Goal: Information Seeking & Learning: Check status

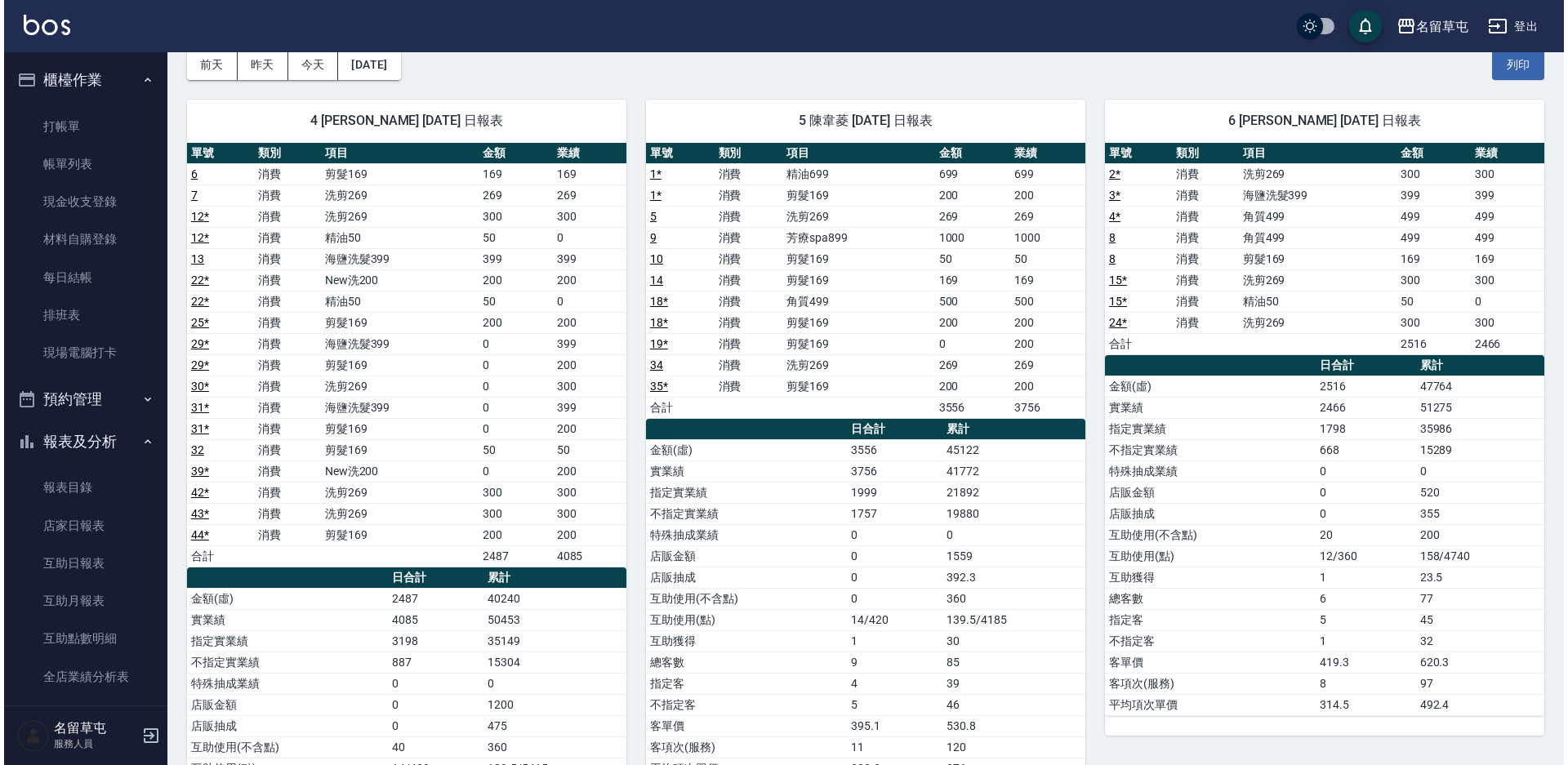
scroll to position [285, 0]
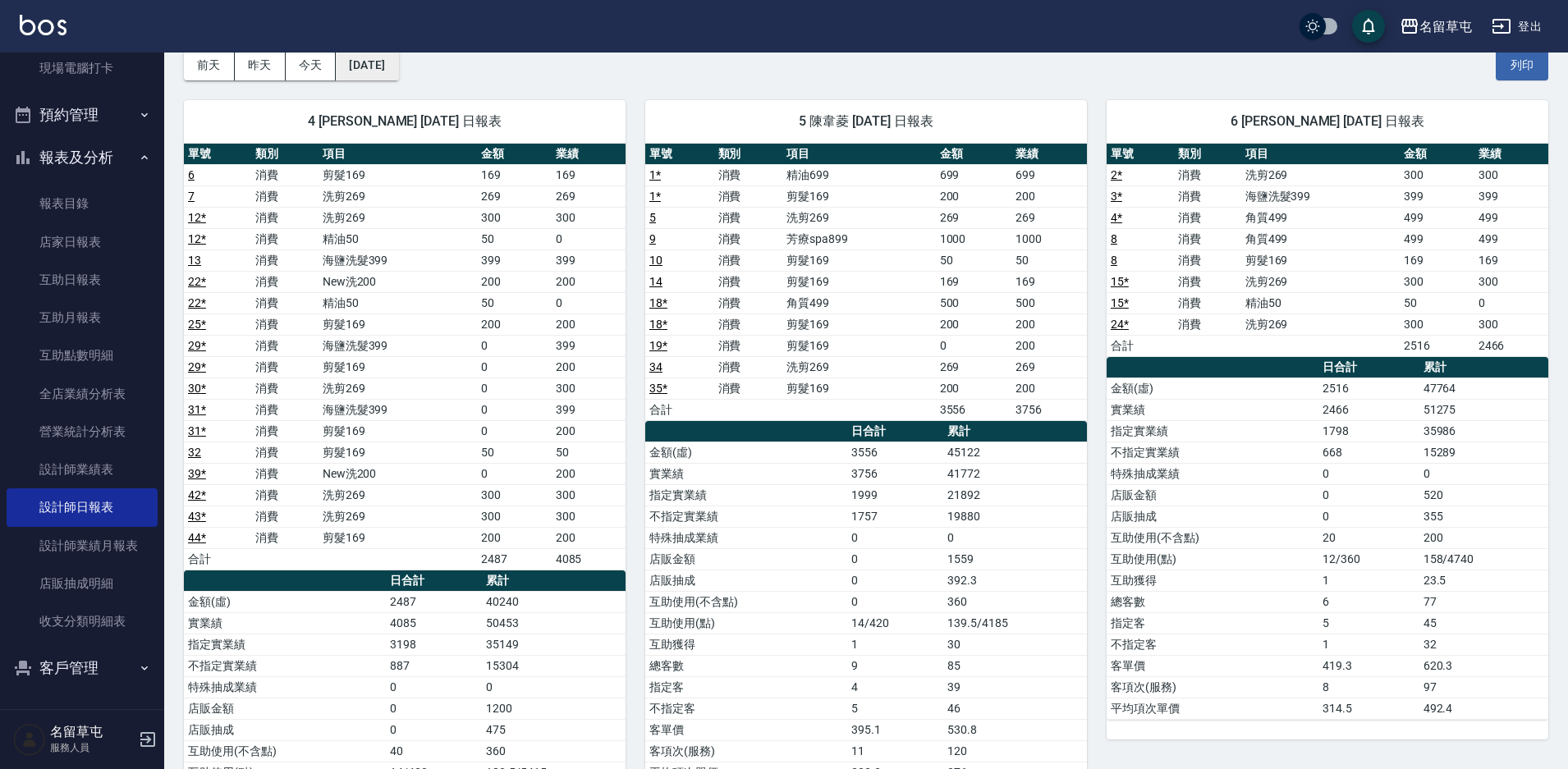
click at [376, 73] on button "[DATE]" at bounding box center [367, 65] width 62 height 30
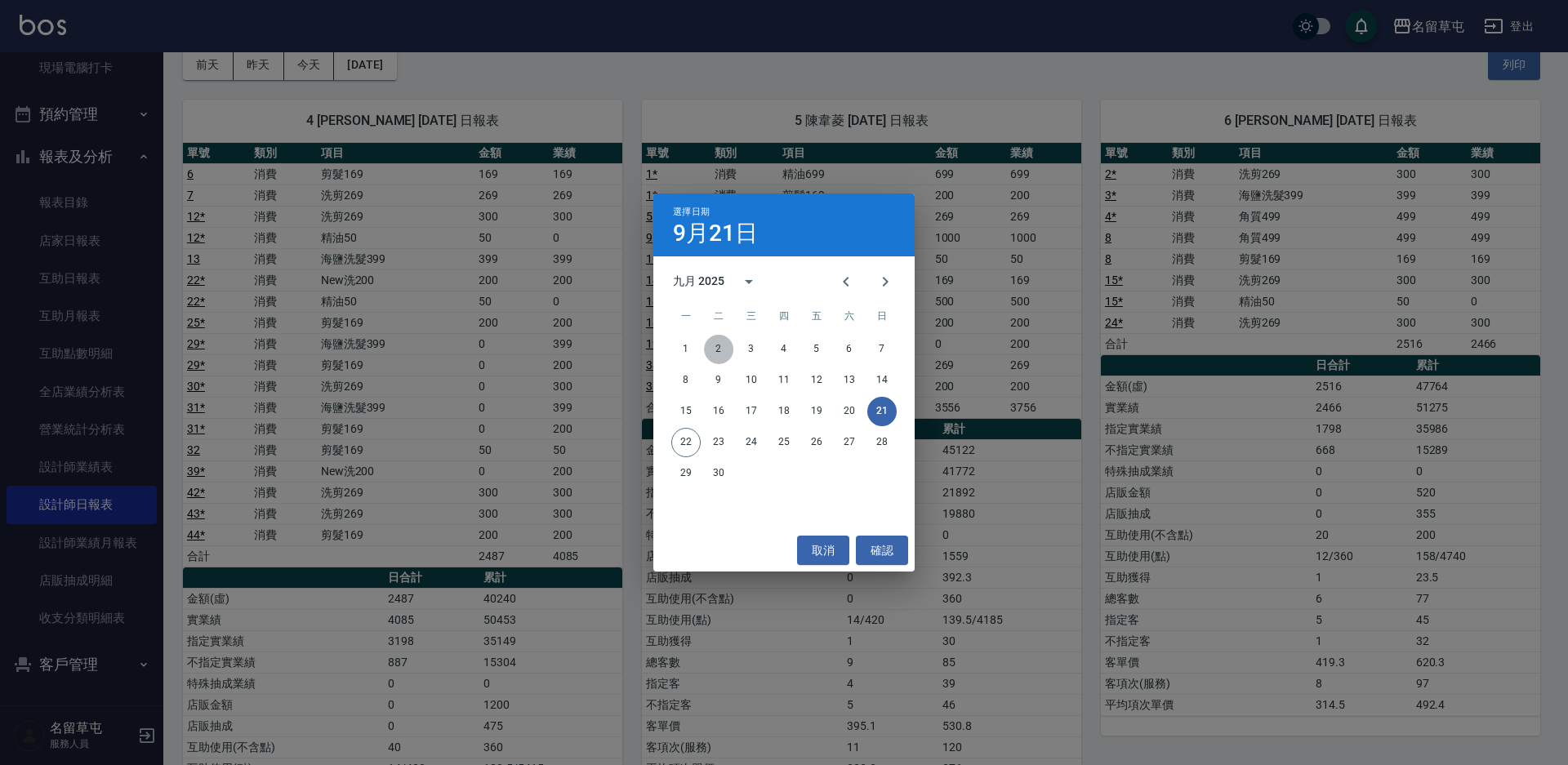
click at [719, 347] on button "2" at bounding box center [718, 349] width 29 height 29
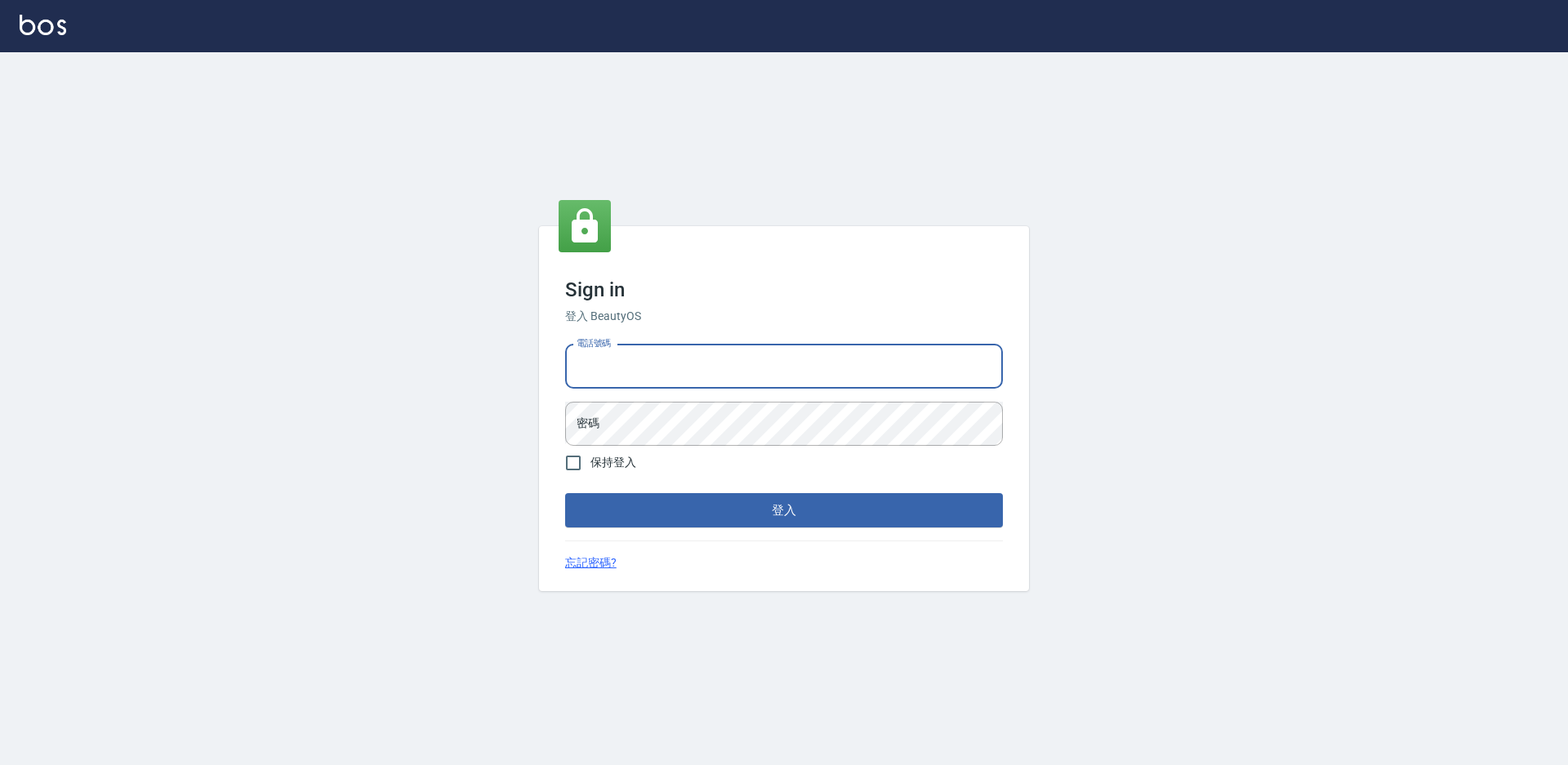
click at [731, 379] on input "電話號碼" at bounding box center [784, 367] width 438 height 44
type input "2306457"
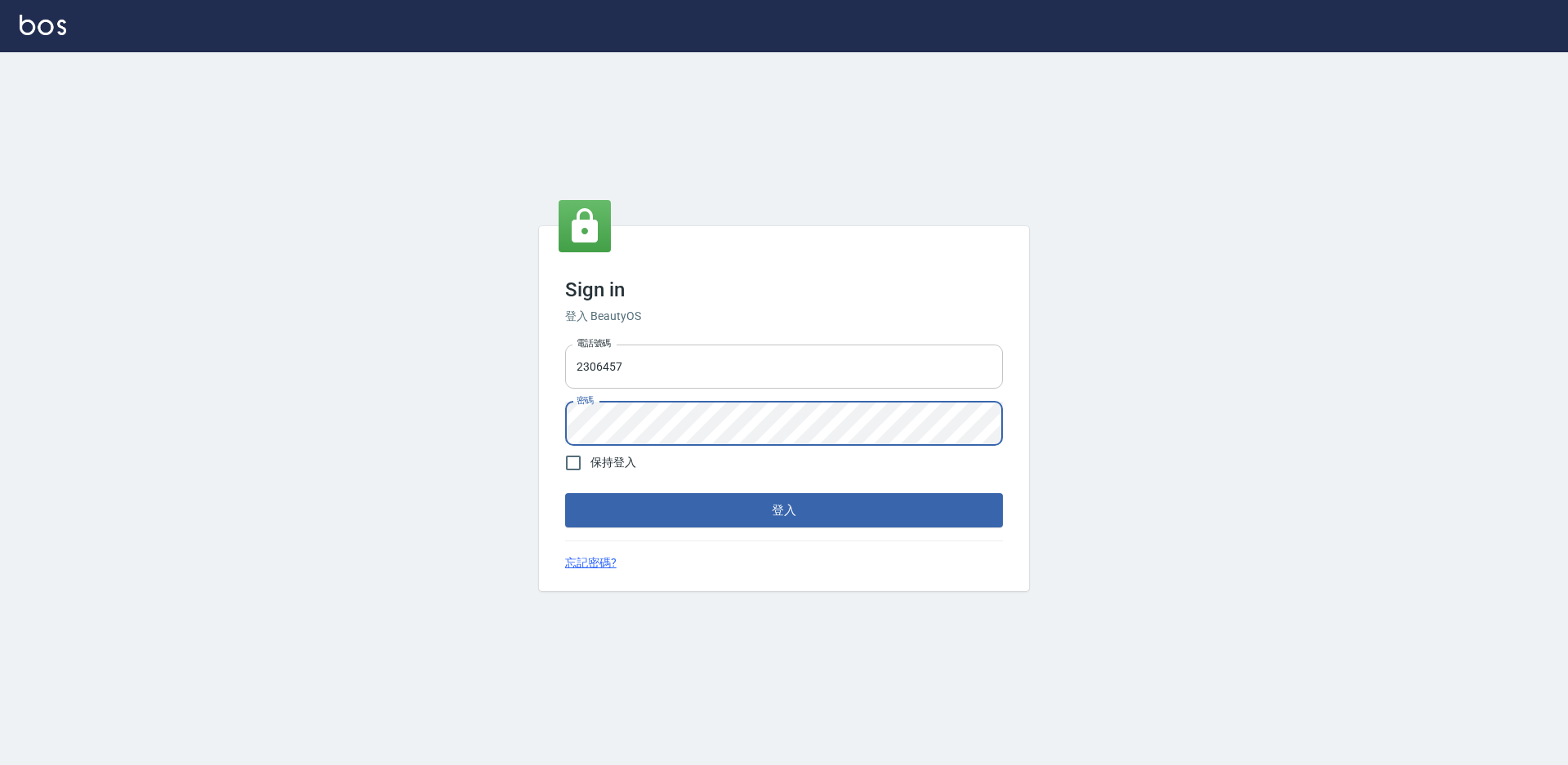
click at [565, 493] on button "登入" at bounding box center [784, 510] width 438 height 35
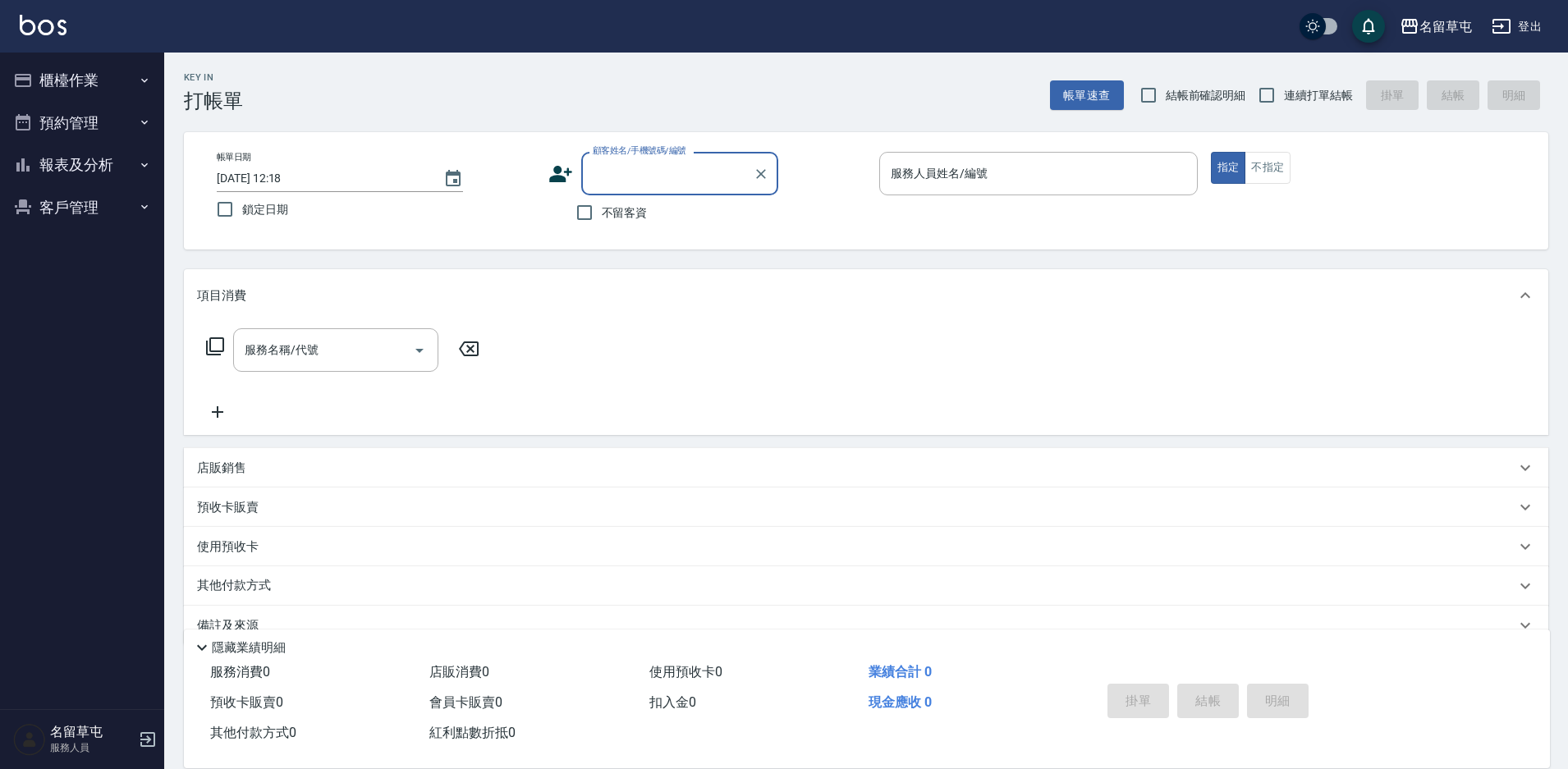
click at [98, 171] on button "報表及分析" at bounding box center [82, 165] width 151 height 43
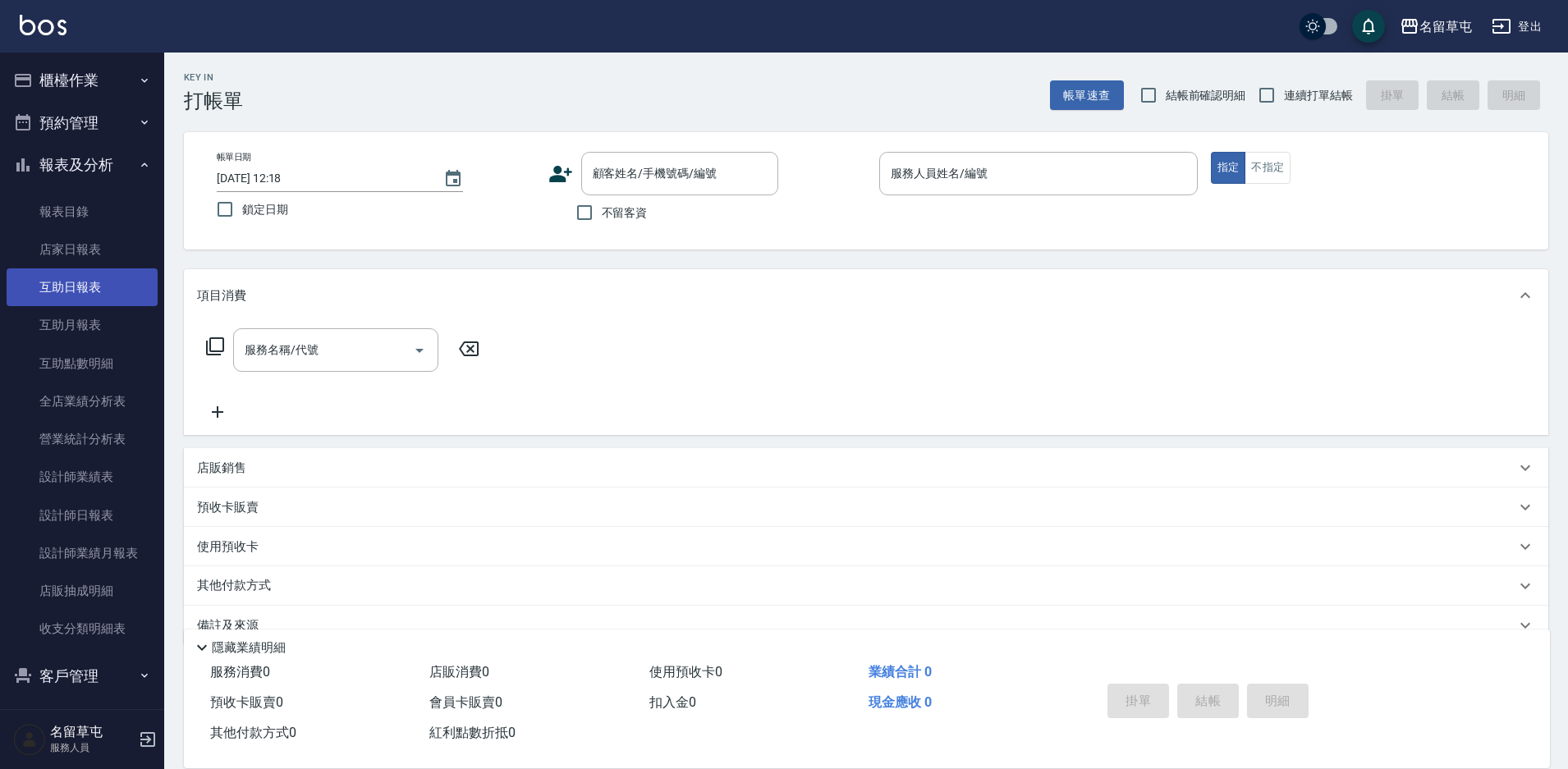
click at [89, 287] on link "互助日報表" at bounding box center [82, 287] width 151 height 37
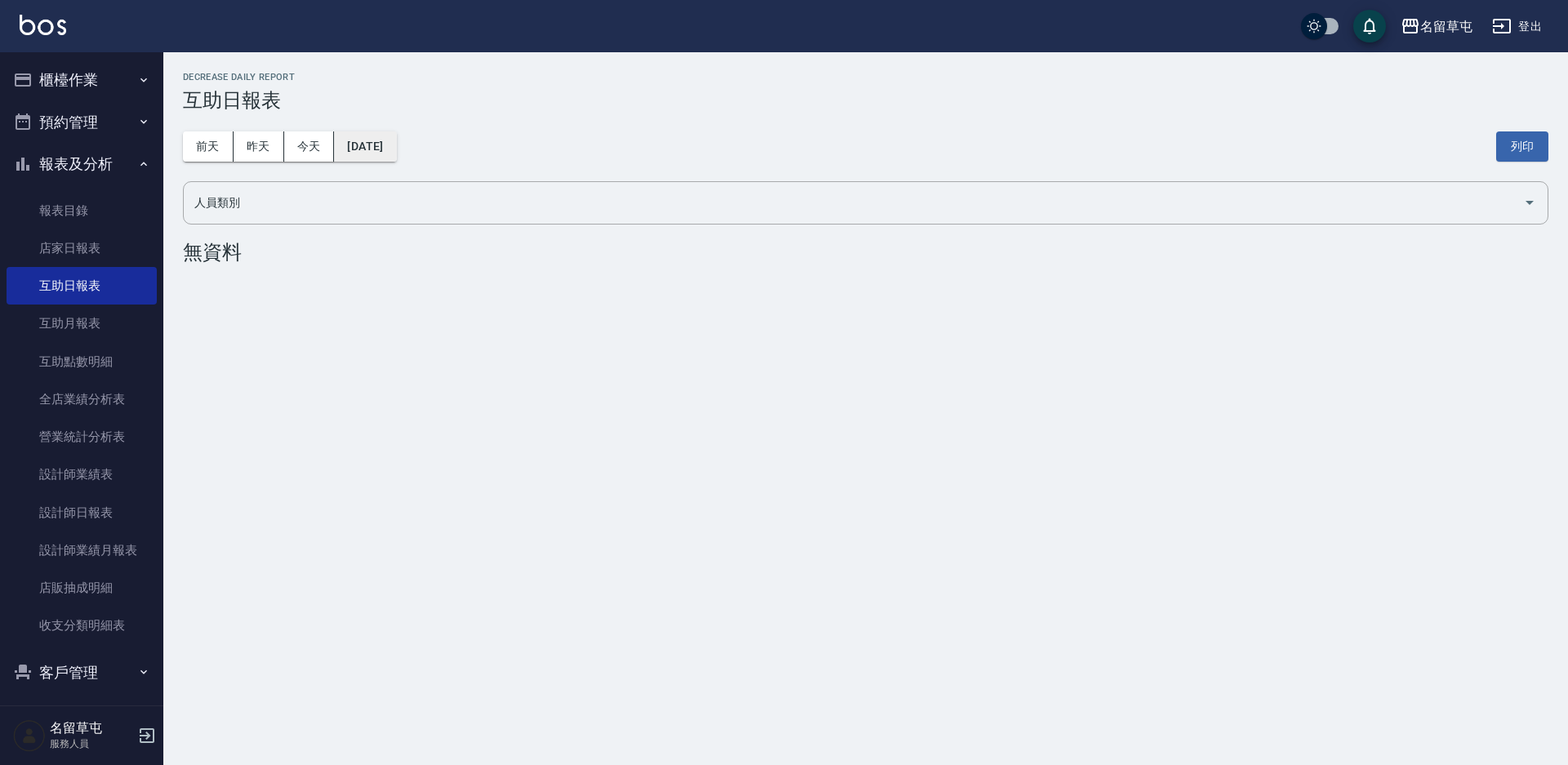
click at [368, 143] on button "2025/09/22" at bounding box center [365, 147] width 62 height 30
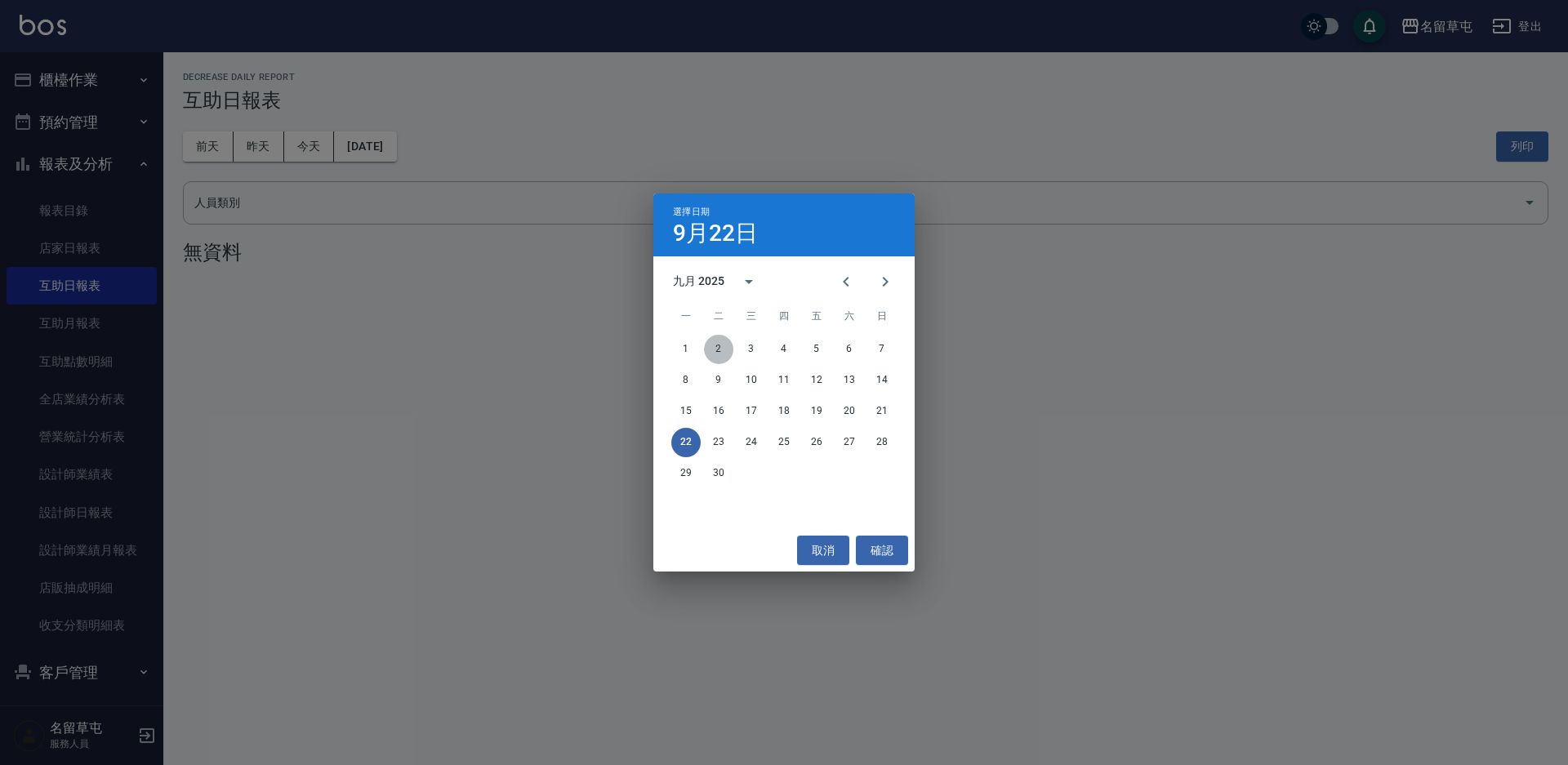
click at [723, 352] on button "2" at bounding box center [718, 349] width 29 height 29
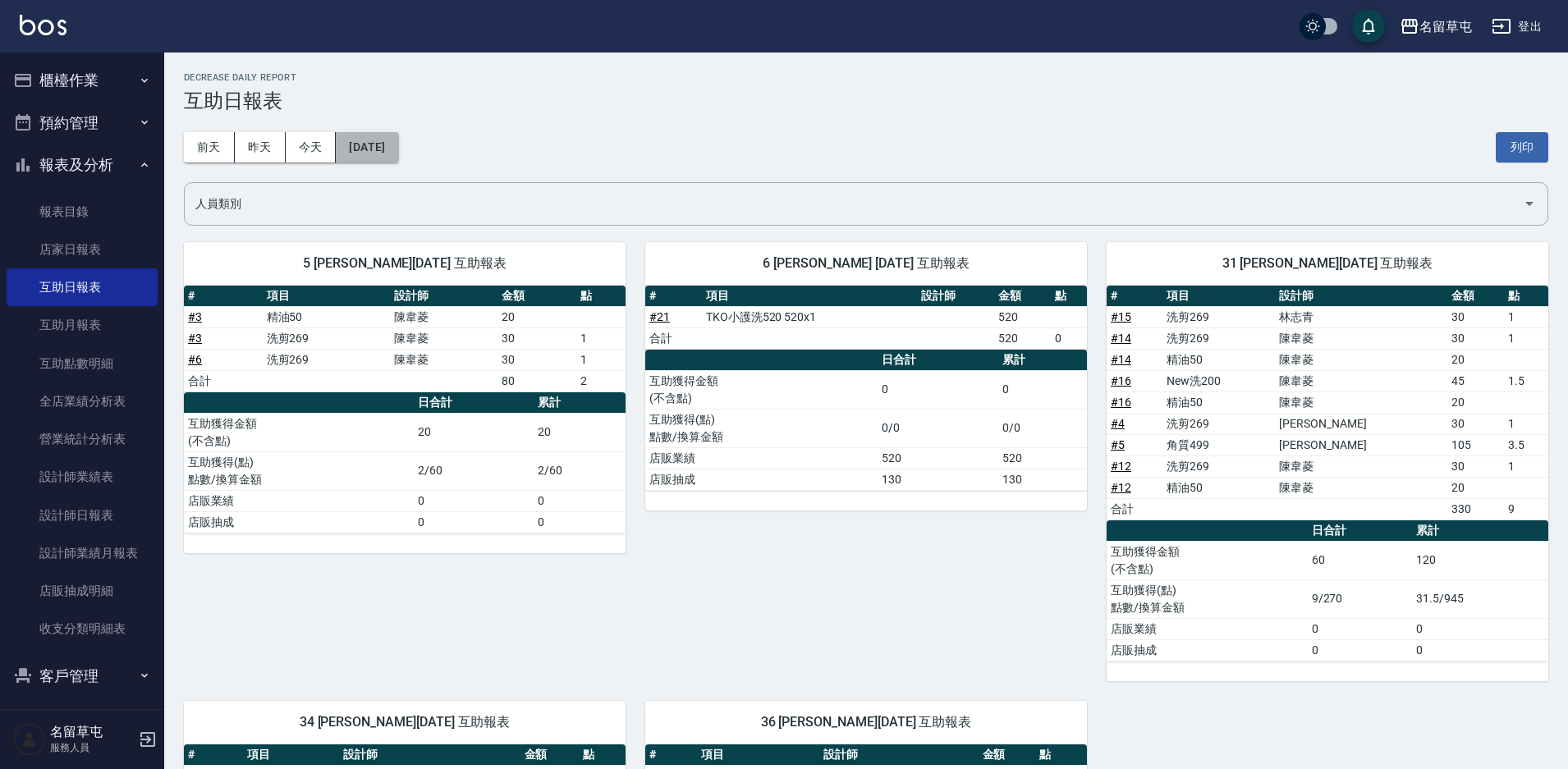
click at [383, 145] on button "2025/09/02" at bounding box center [367, 148] width 62 height 30
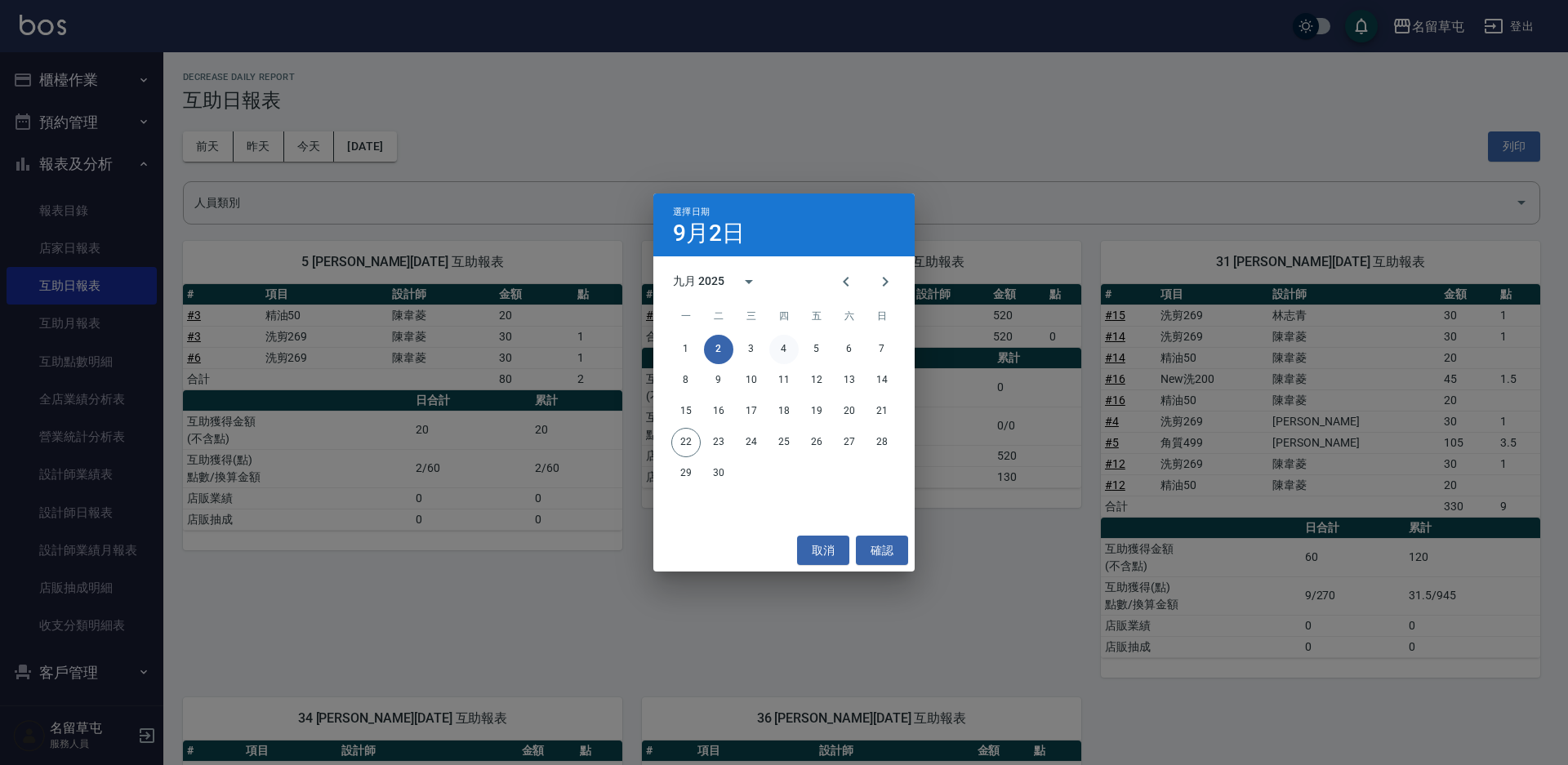
click at [782, 350] on button "4" at bounding box center [784, 349] width 29 height 29
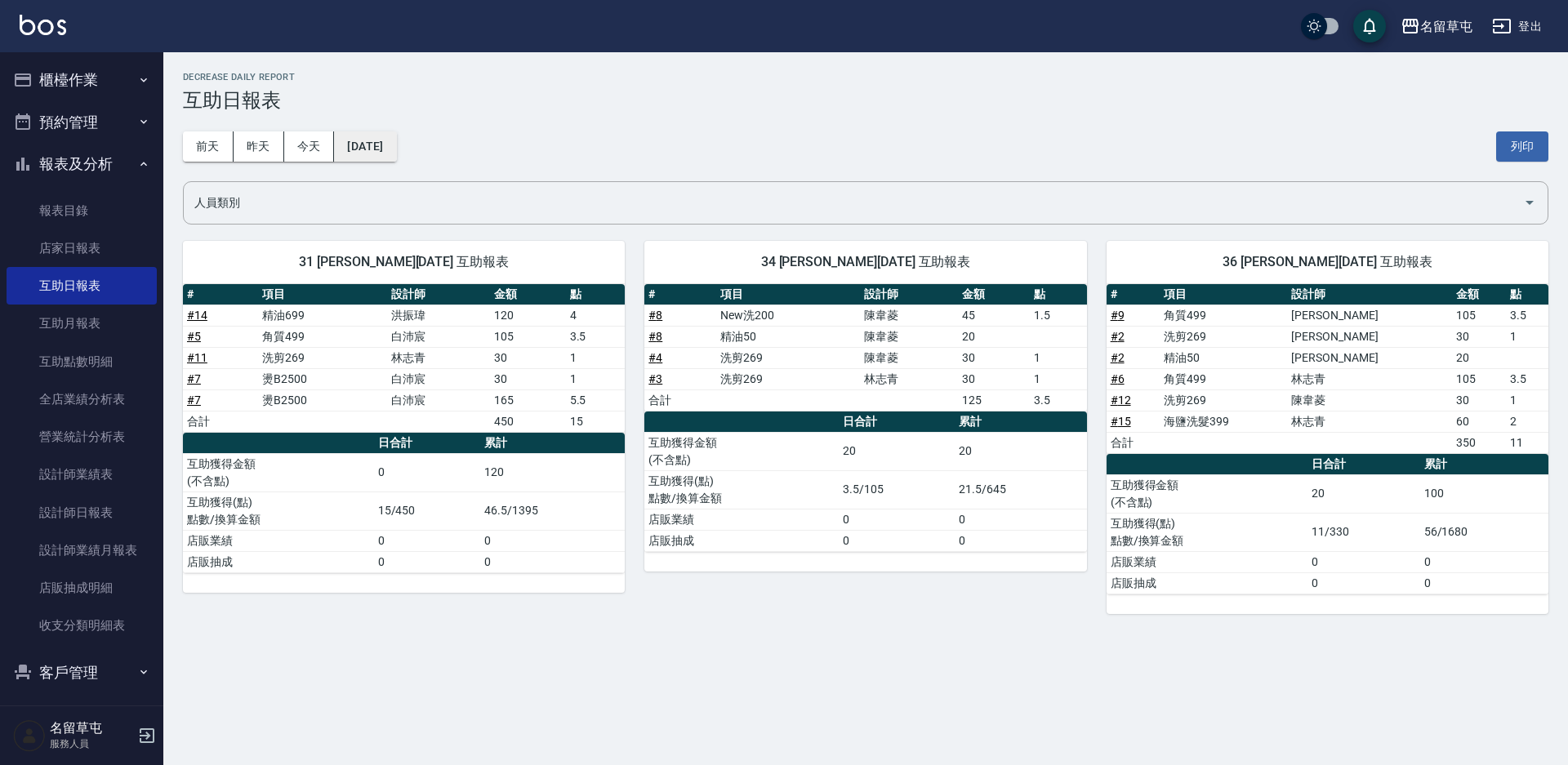
click at [396, 142] on button "2025/09/04" at bounding box center [365, 147] width 62 height 30
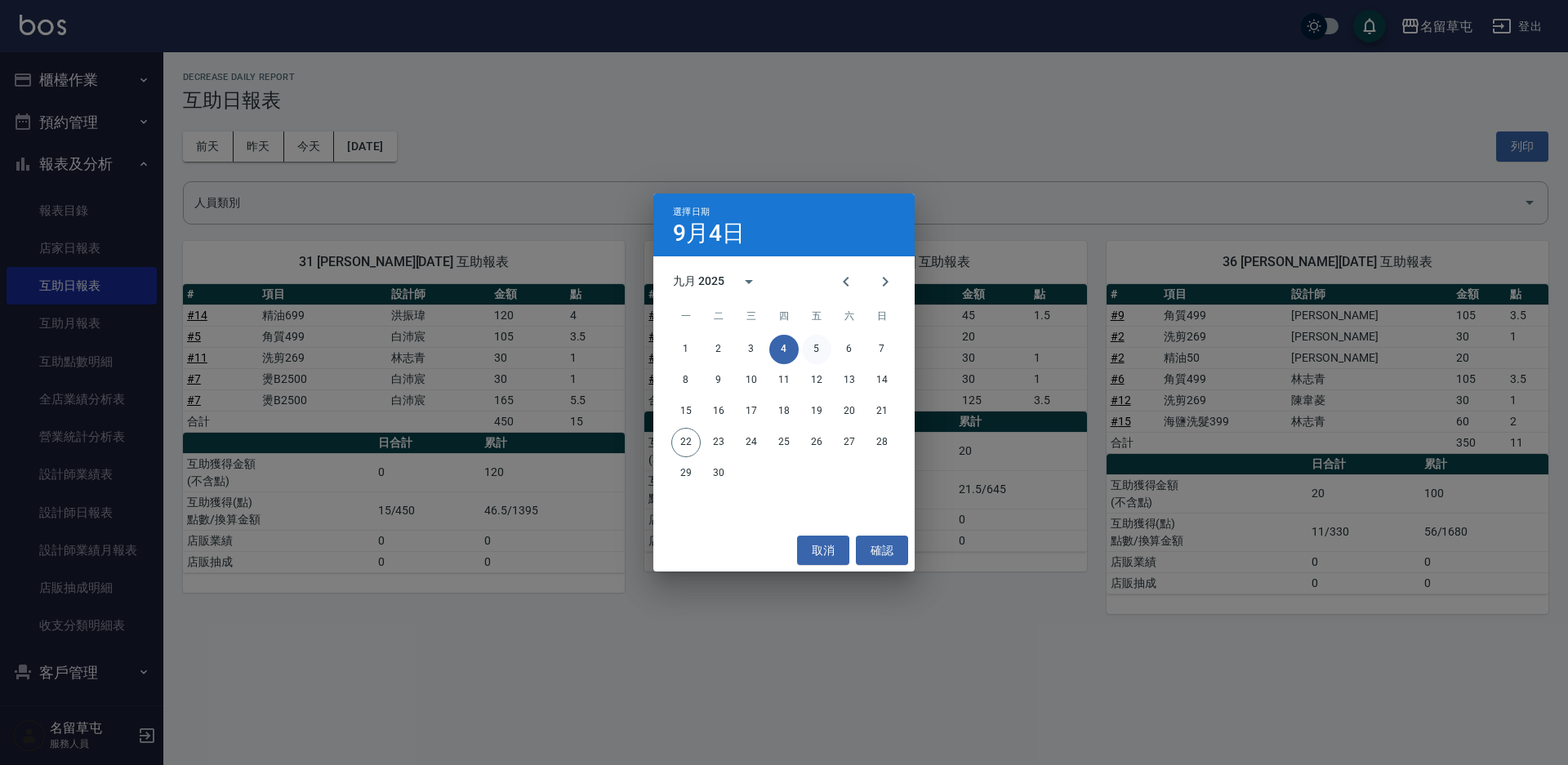
click at [812, 343] on button "5" at bounding box center [816, 349] width 29 height 29
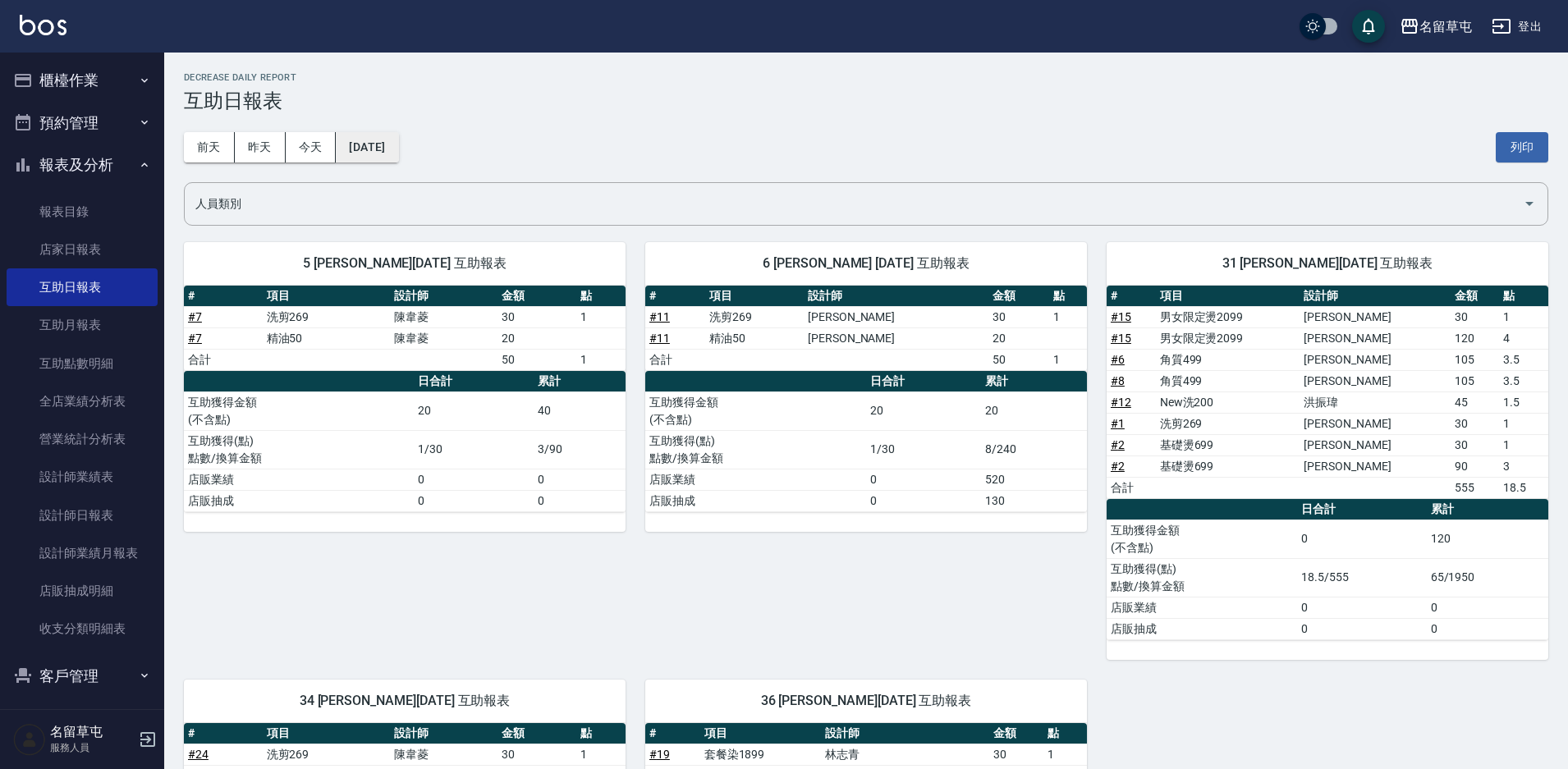
click at [368, 150] on button "2025/09/05" at bounding box center [367, 148] width 62 height 30
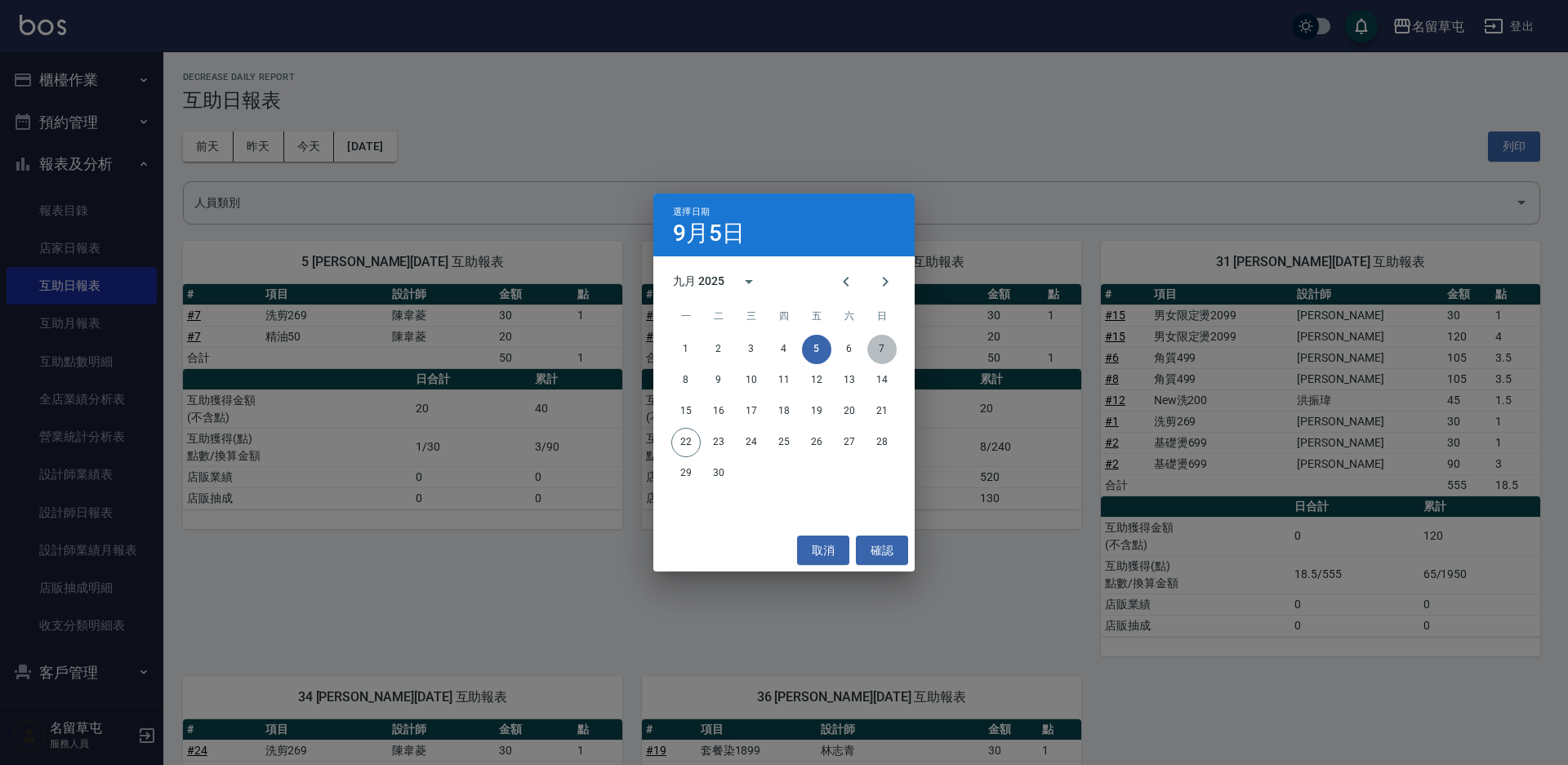
click at [878, 352] on button "7" at bounding box center [882, 349] width 29 height 29
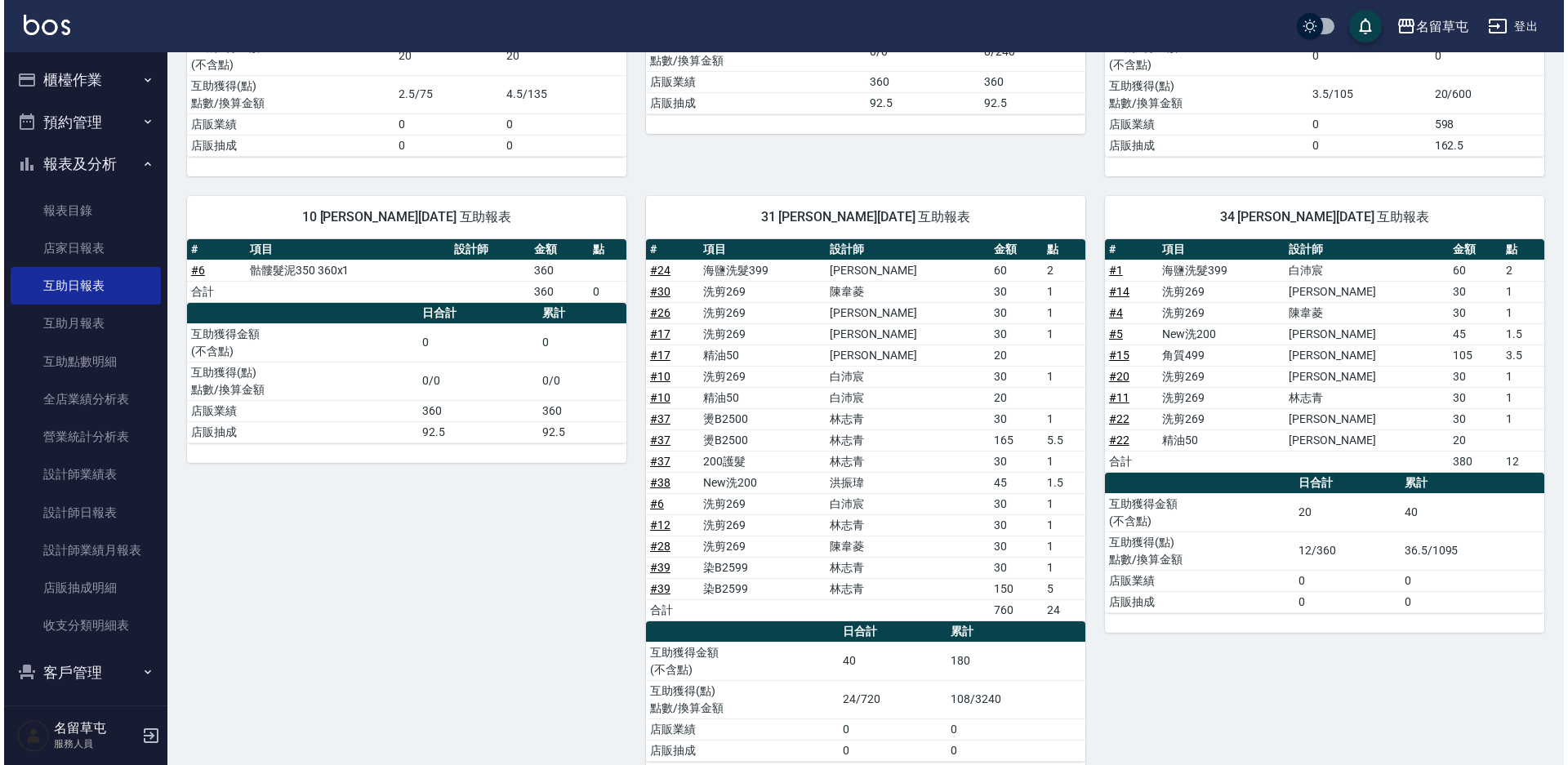
scroll to position [74, 0]
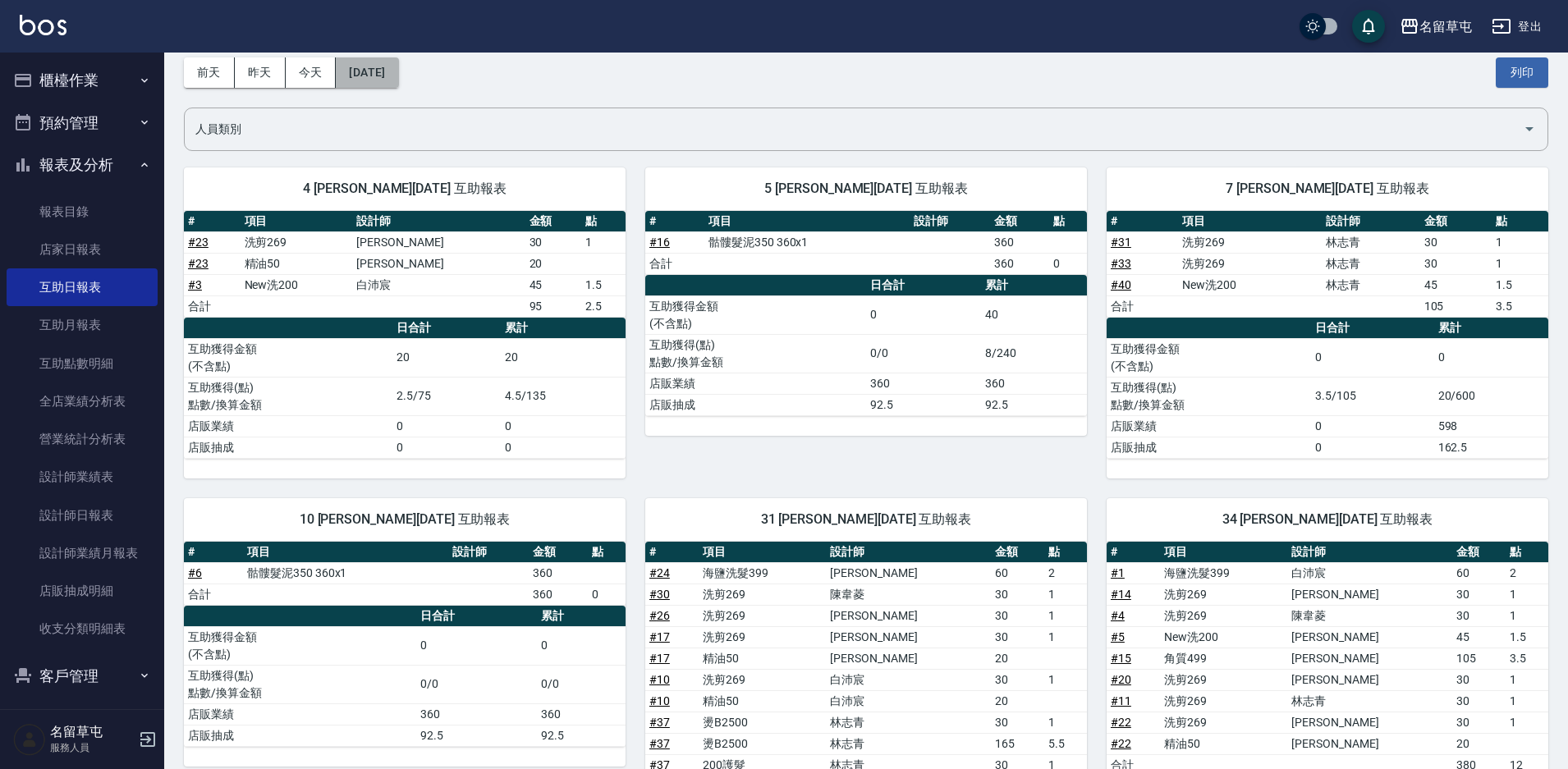
click at [385, 82] on button "2025/09/07" at bounding box center [367, 73] width 62 height 30
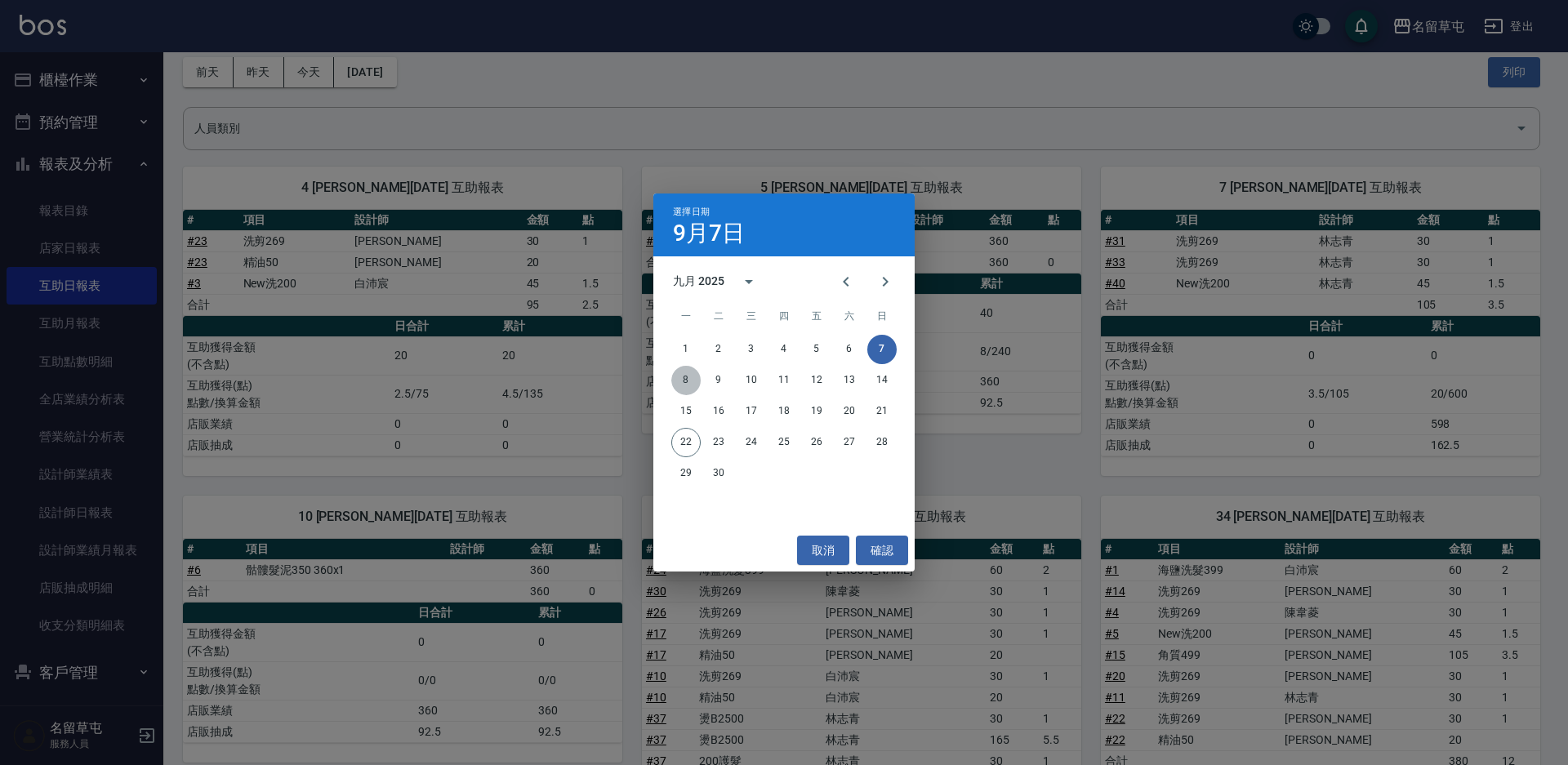
click at [682, 373] on button "8" at bounding box center [685, 380] width 29 height 29
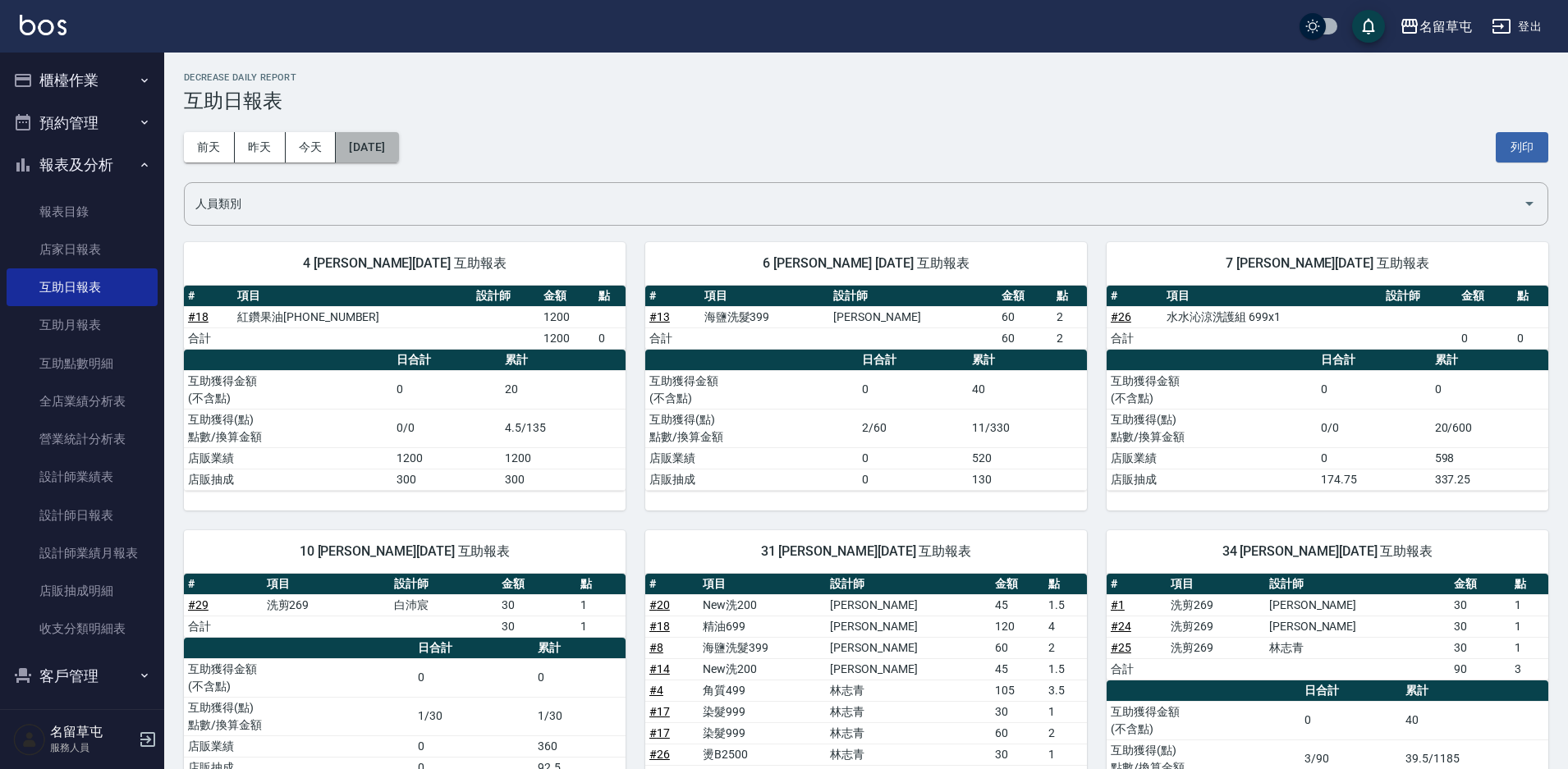
click at [357, 150] on button "2025/09/08" at bounding box center [367, 148] width 62 height 30
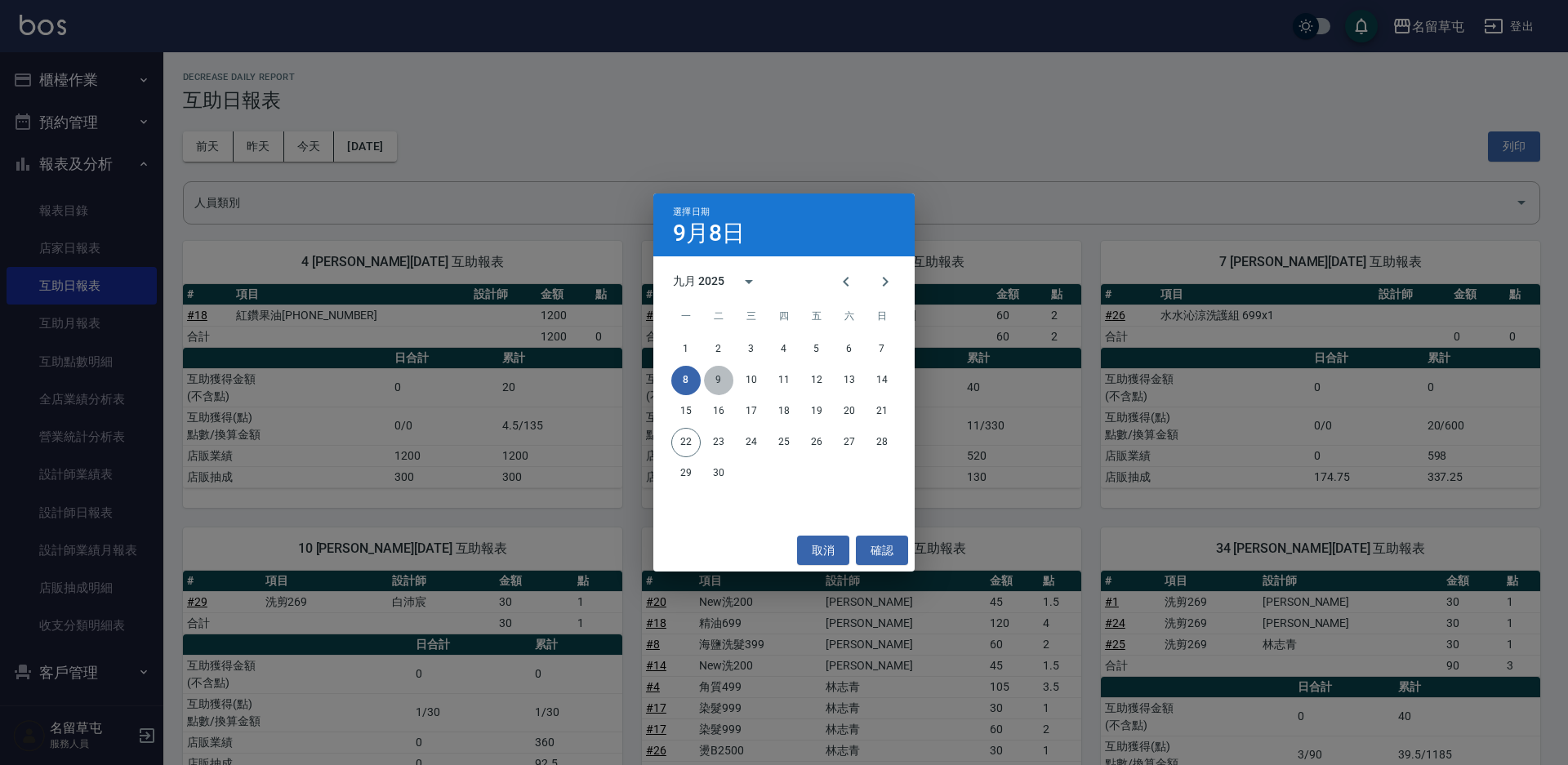
click at [723, 379] on button "9" at bounding box center [718, 380] width 29 height 29
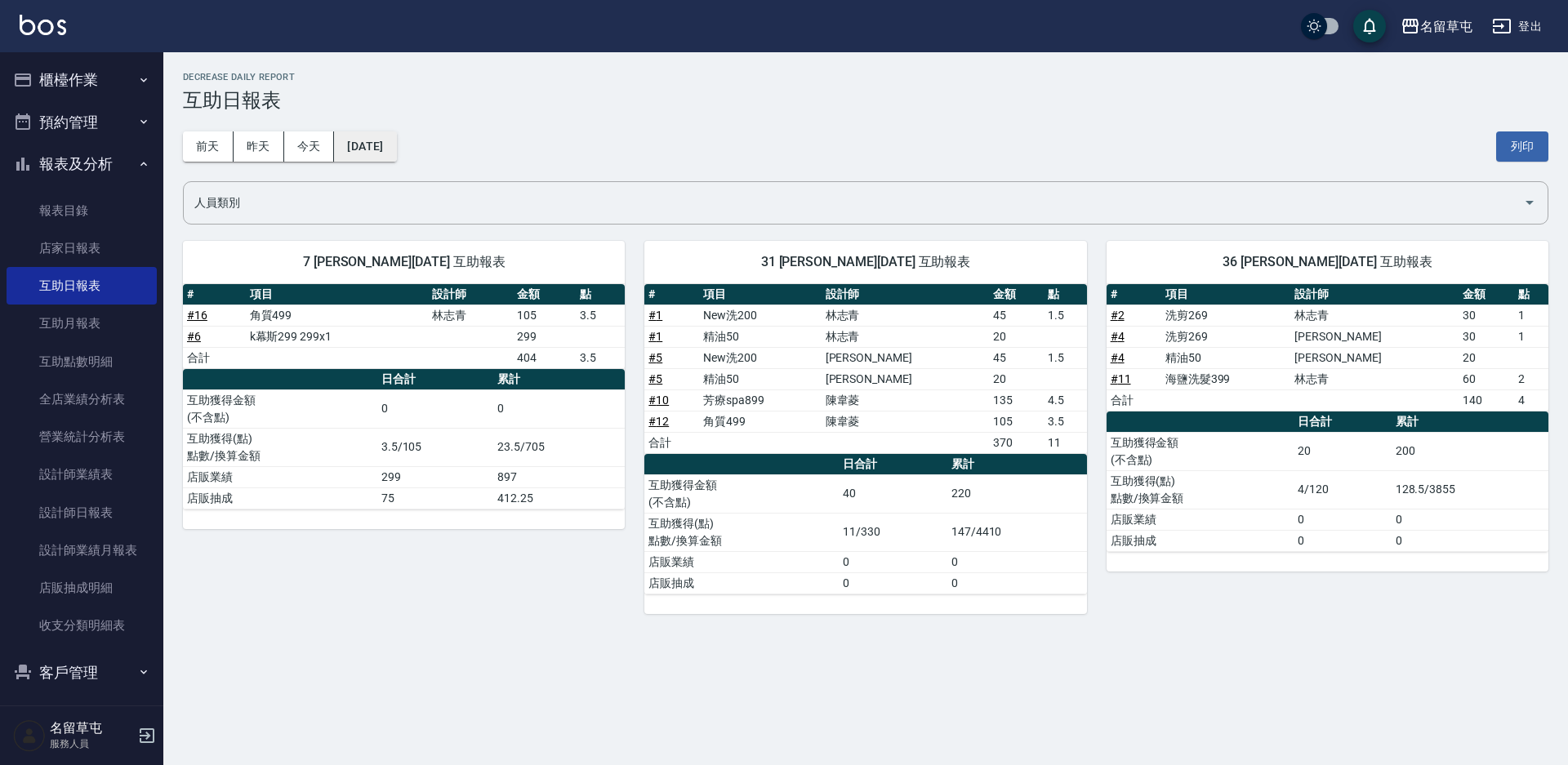
click at [372, 142] on button "2025/09/09" at bounding box center [365, 147] width 62 height 30
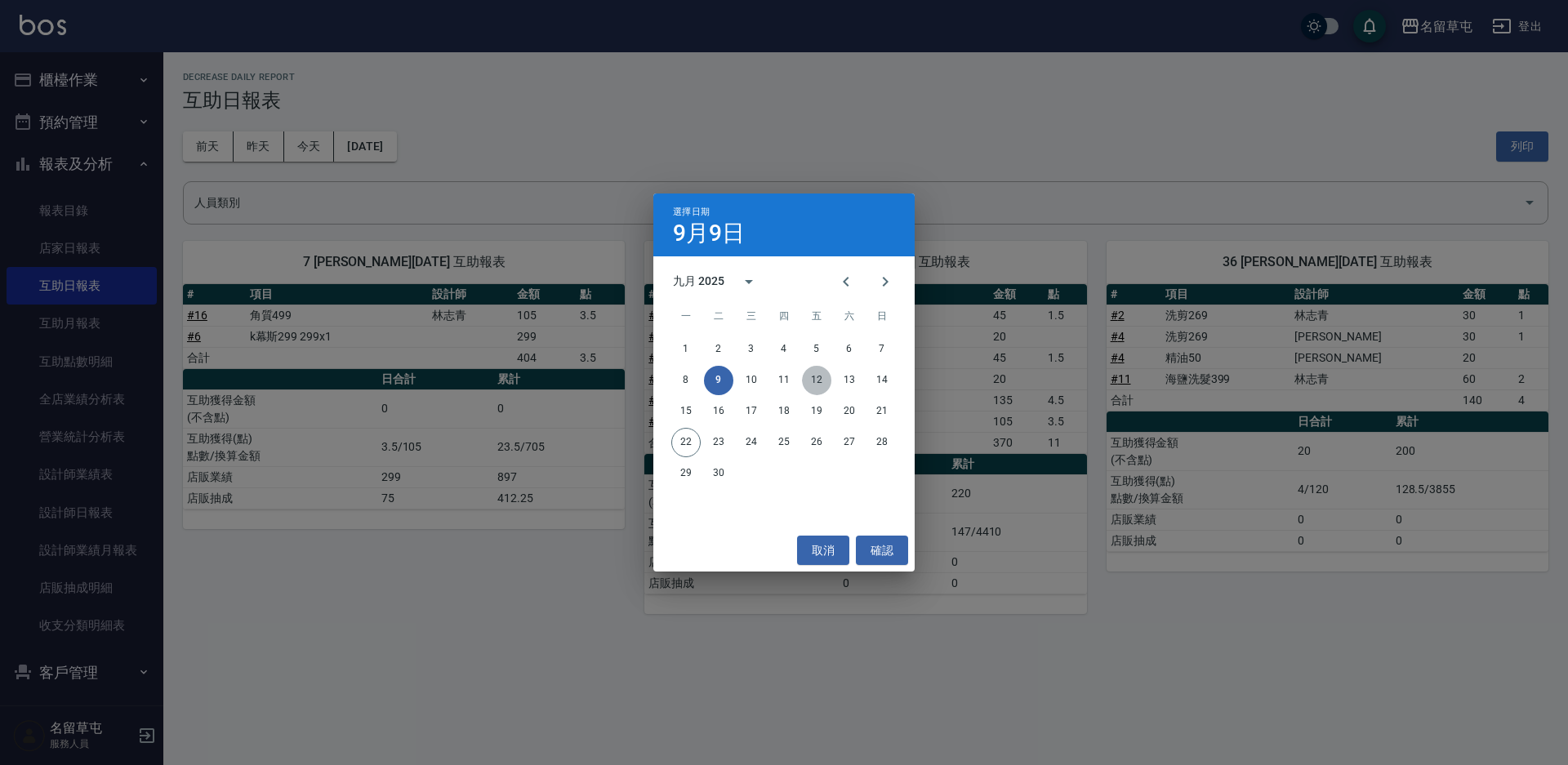
click at [810, 382] on button "12" at bounding box center [816, 380] width 29 height 29
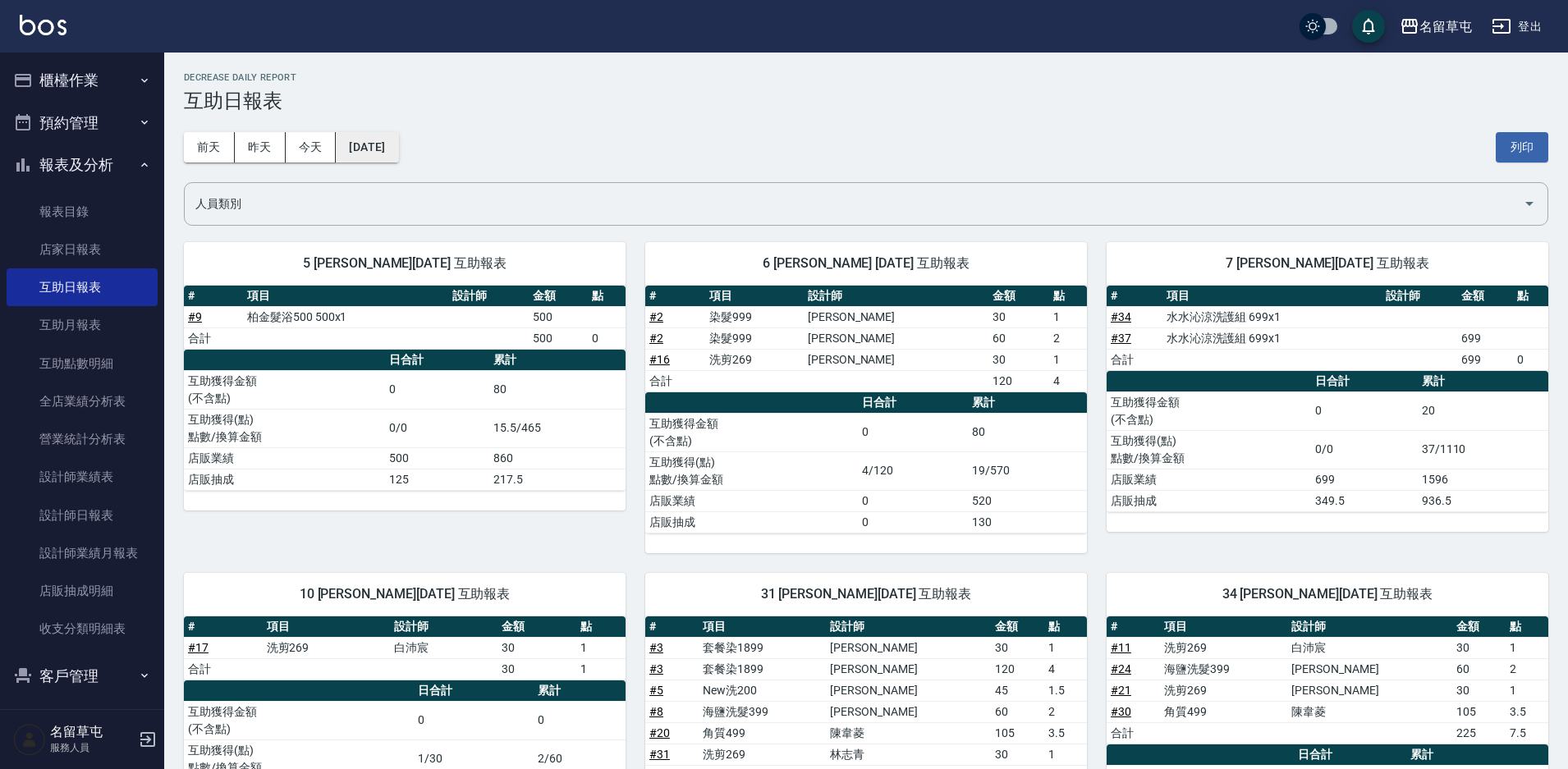
click at [398, 153] on button "2025/09/12" at bounding box center [367, 148] width 62 height 30
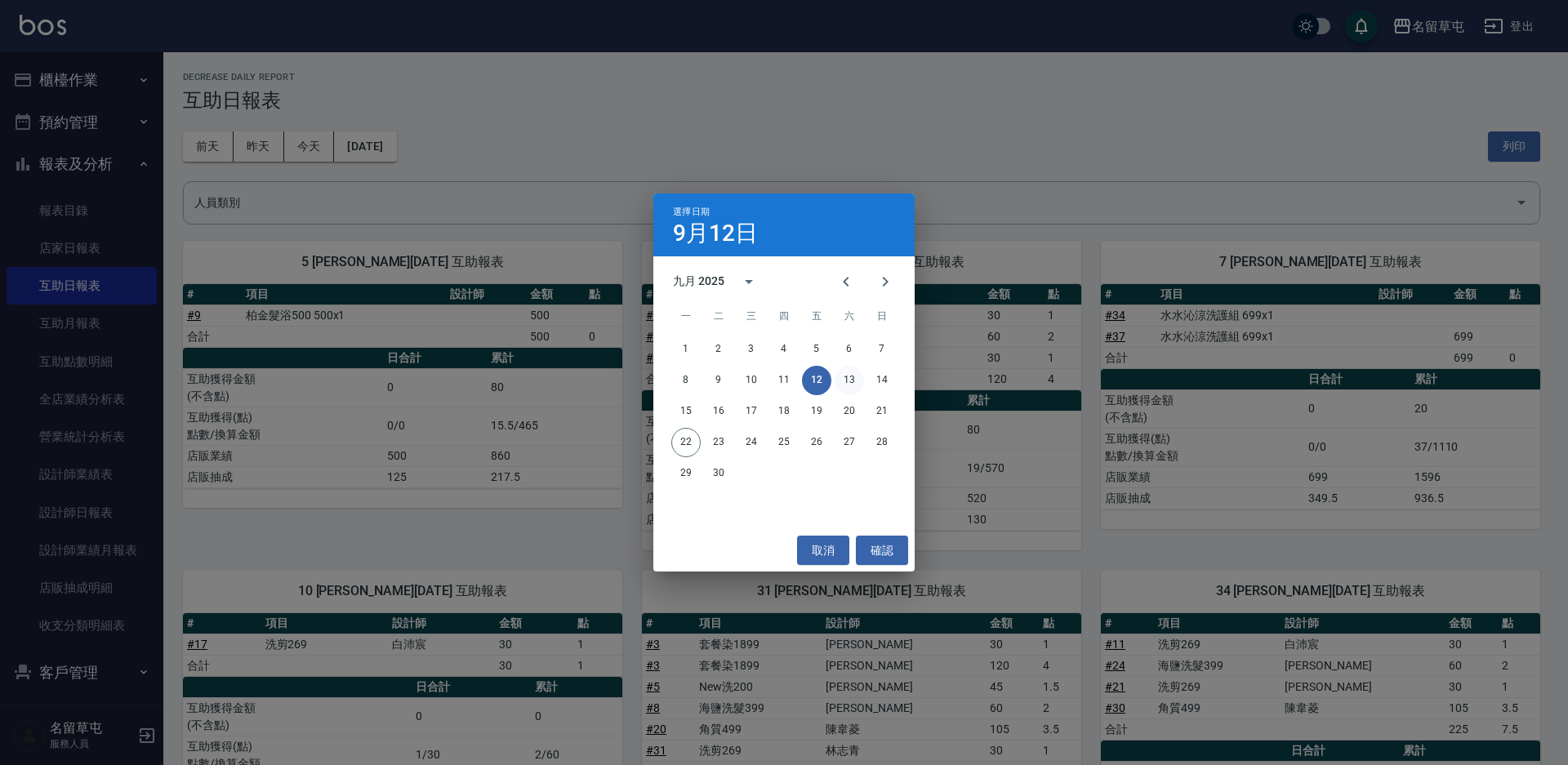
click at [838, 383] on button "13" at bounding box center [849, 380] width 29 height 29
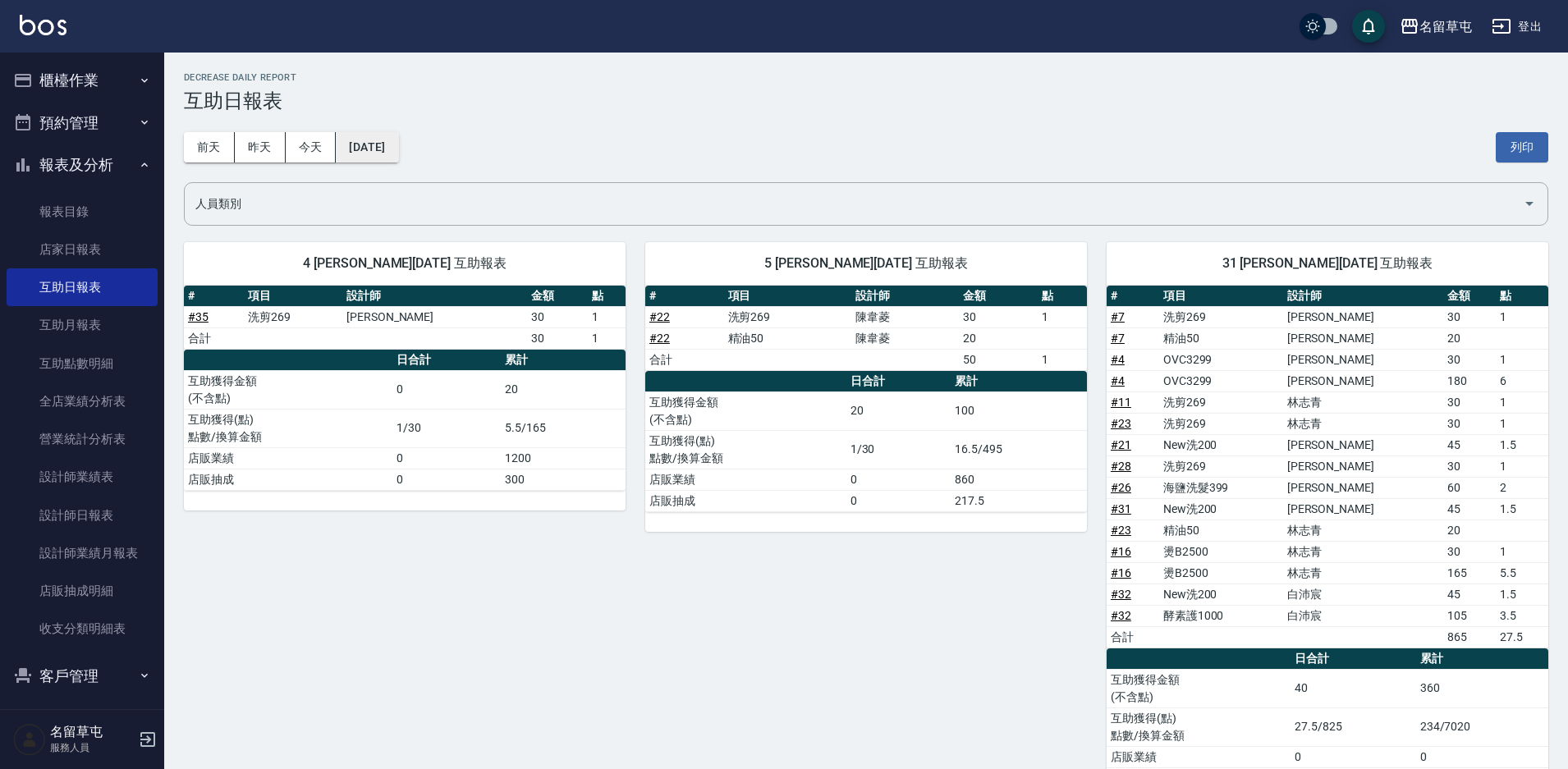
click at [366, 144] on button "2025/09/13" at bounding box center [367, 148] width 62 height 30
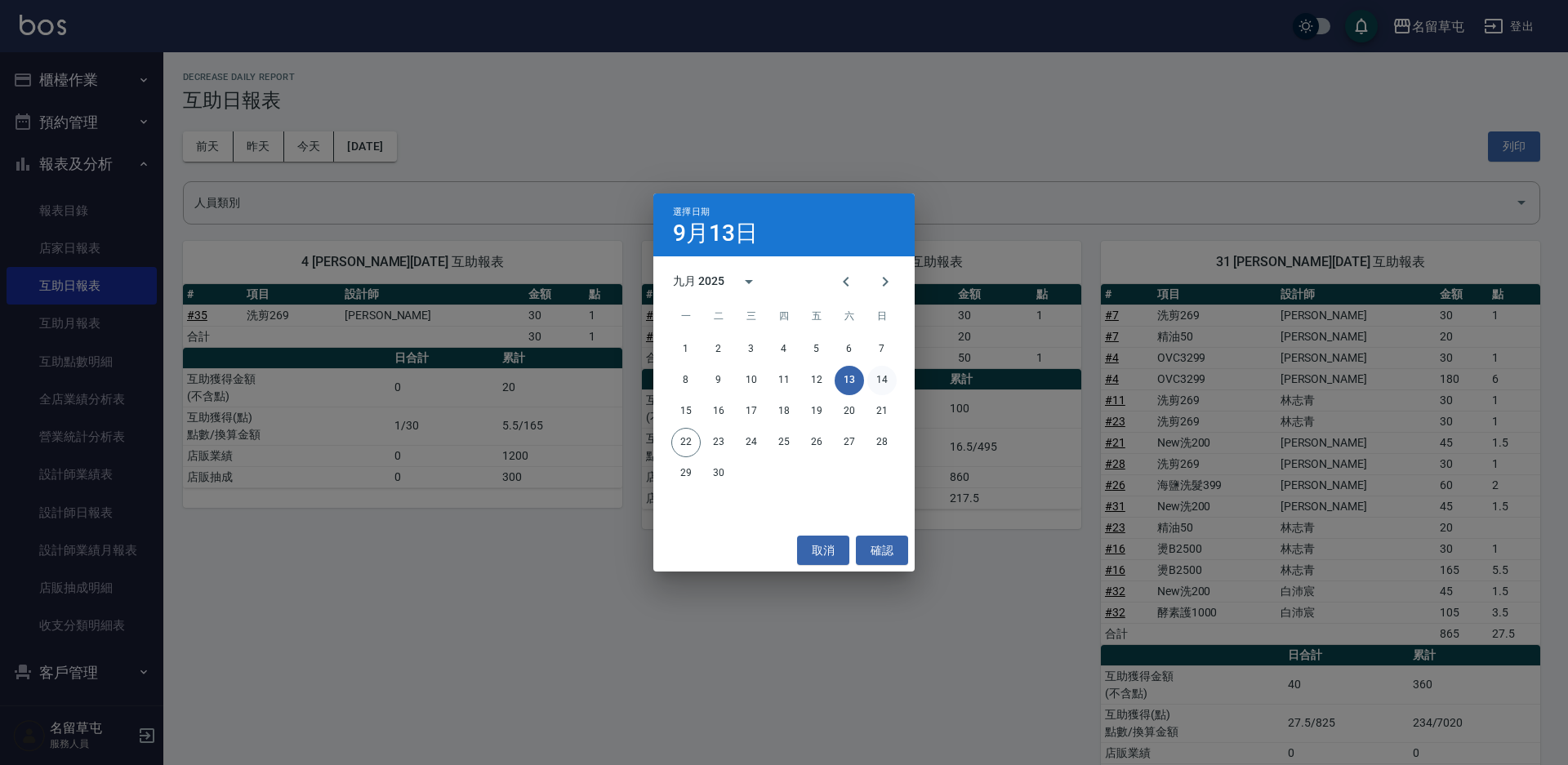
click at [878, 383] on button "14" at bounding box center [882, 380] width 29 height 29
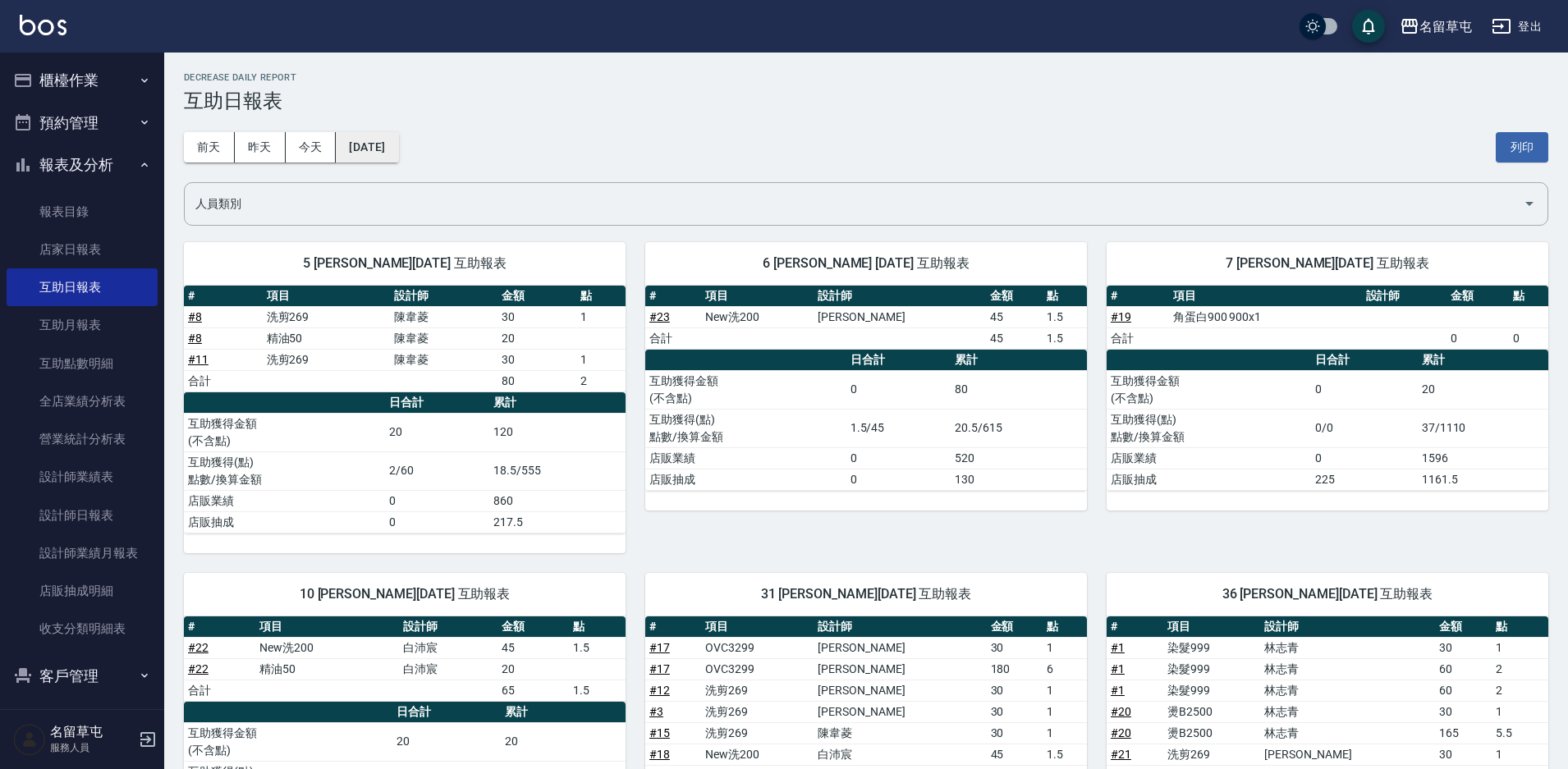
click at [374, 152] on button "2025/09/14" at bounding box center [367, 148] width 62 height 30
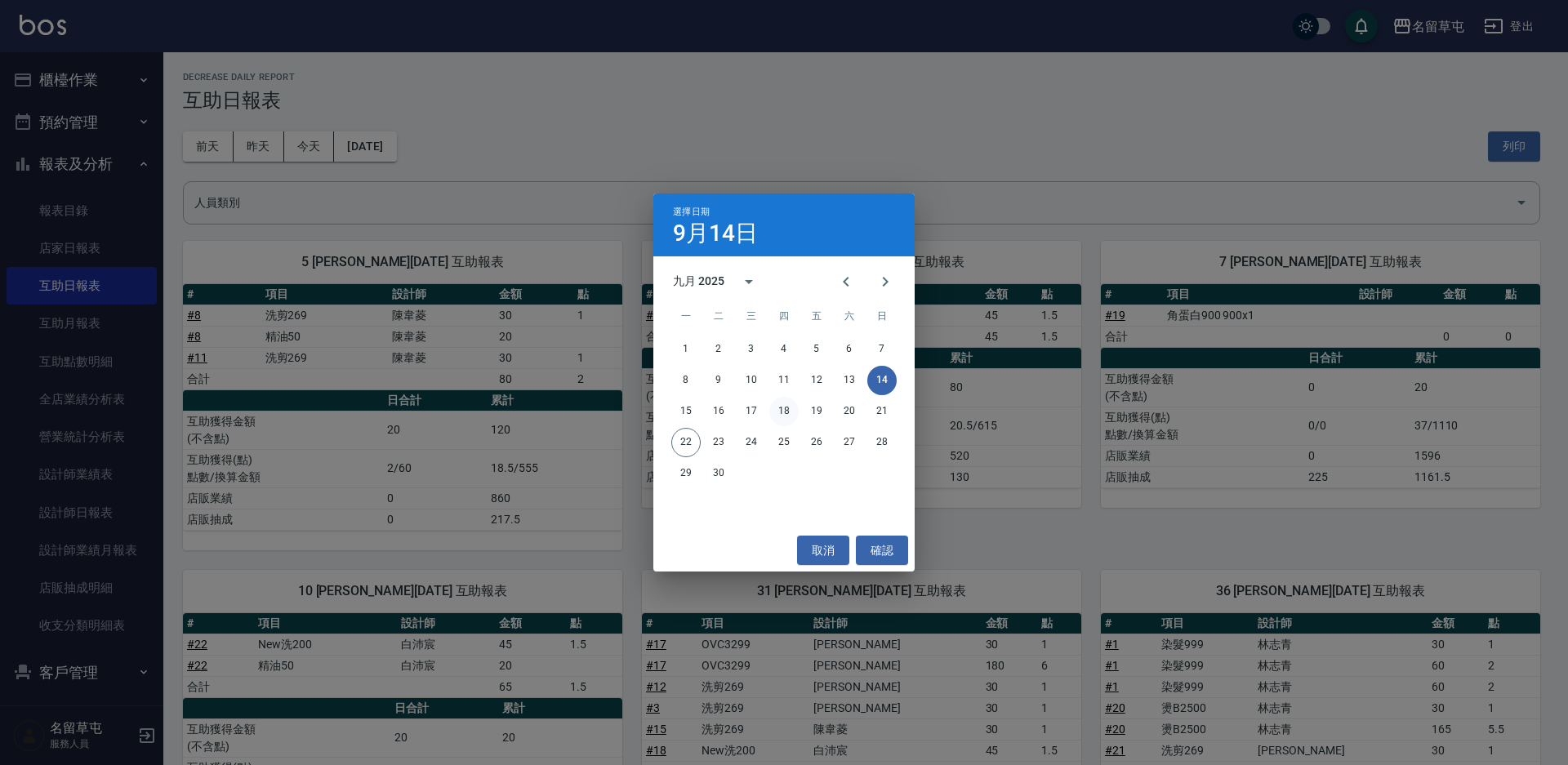
click at [786, 416] on button "18" at bounding box center [784, 411] width 29 height 29
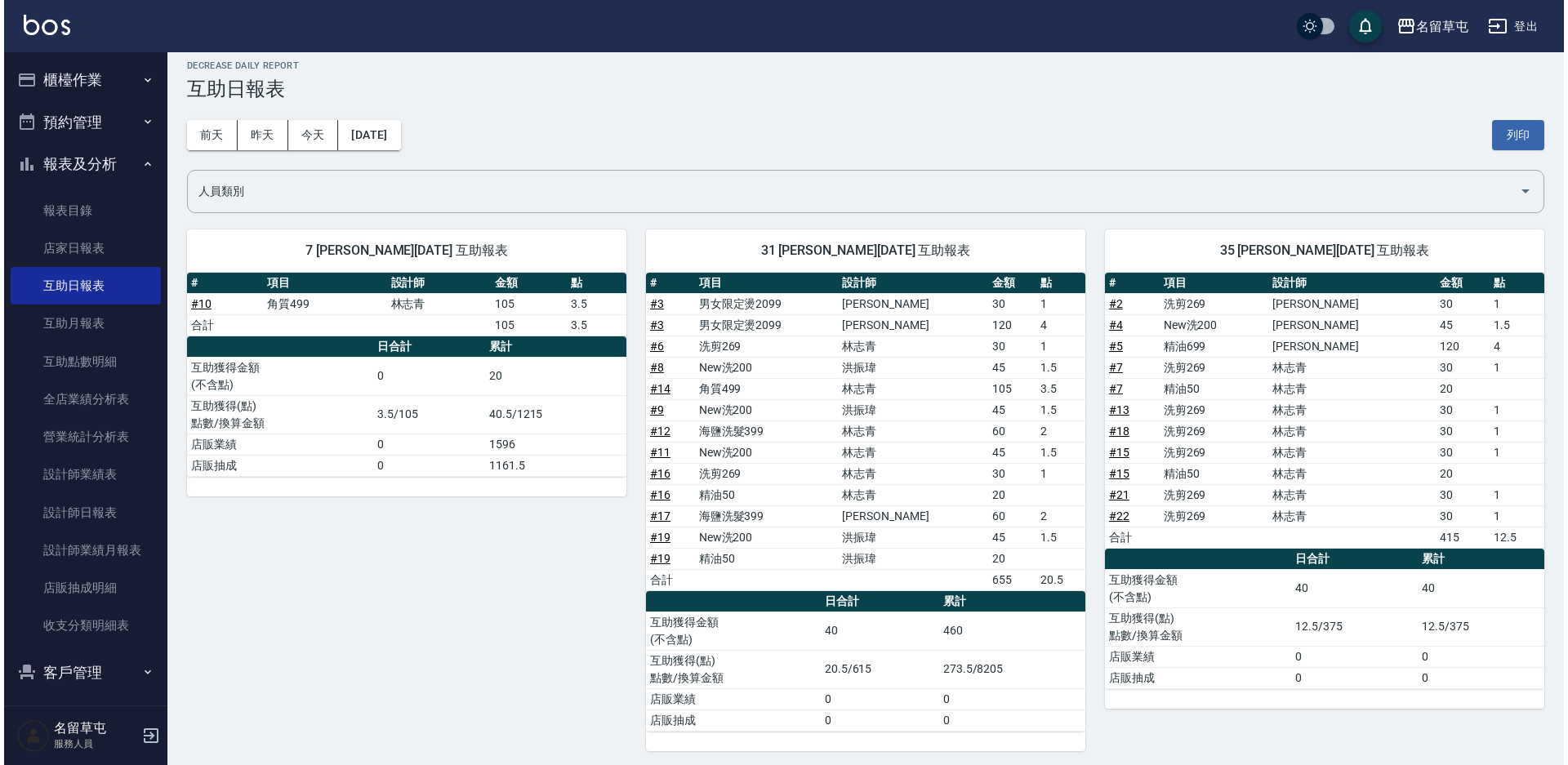
scroll to position [17, 0]
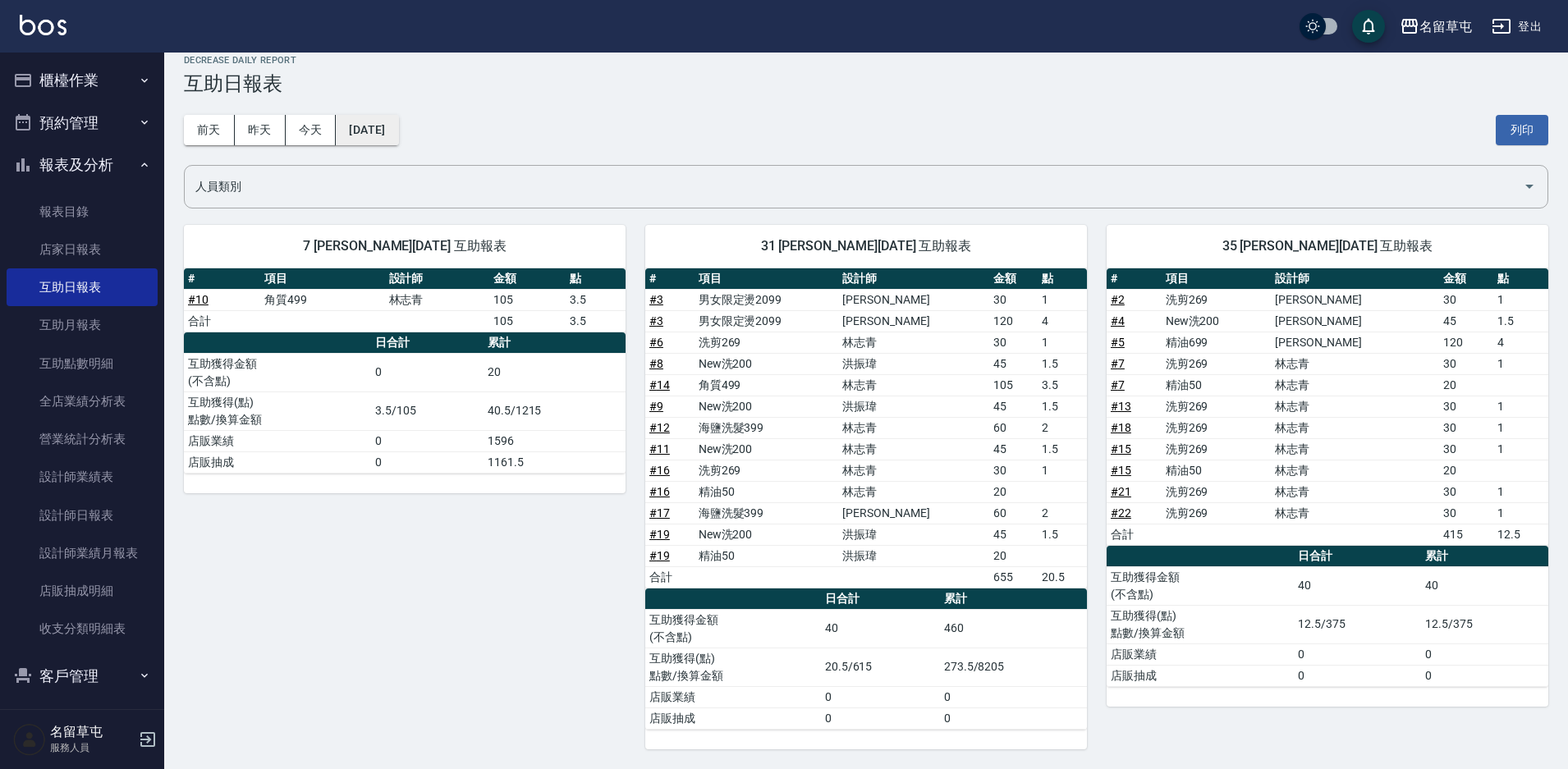
click at [389, 125] on button "2025/09/18" at bounding box center [367, 130] width 62 height 30
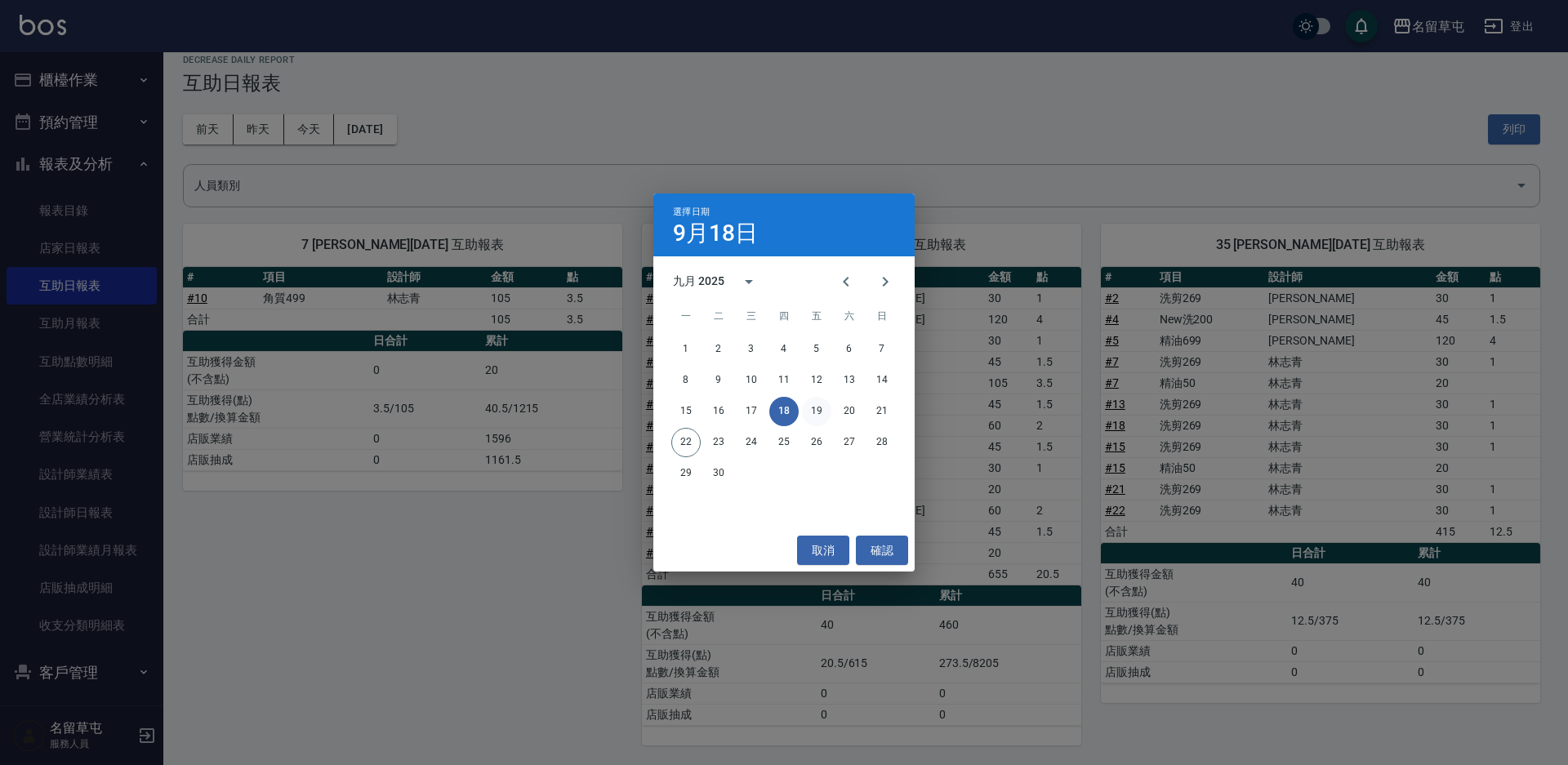
click at [815, 420] on button "19" at bounding box center [816, 411] width 29 height 29
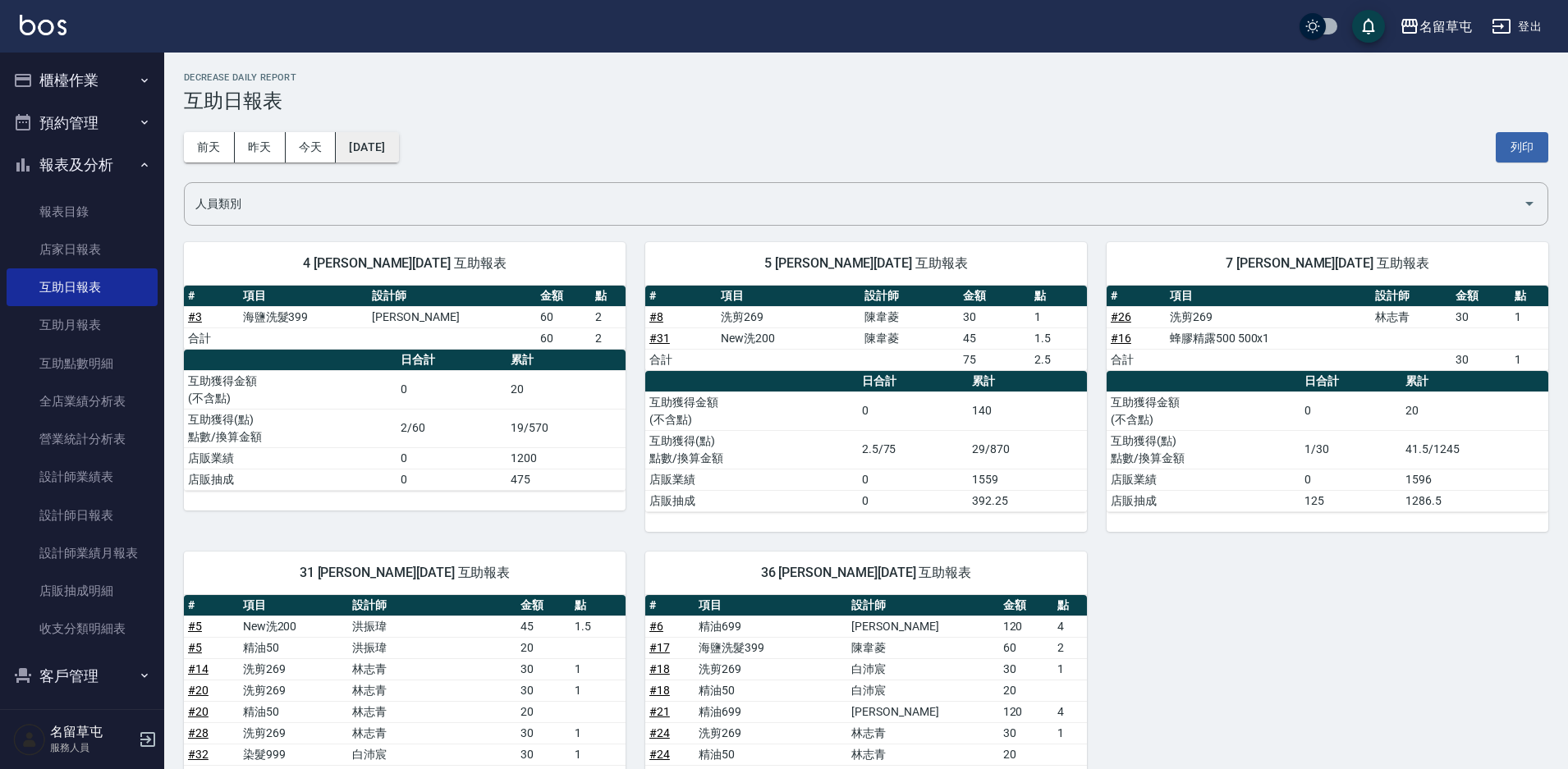
click at [360, 141] on button "2025/09/19" at bounding box center [367, 148] width 62 height 30
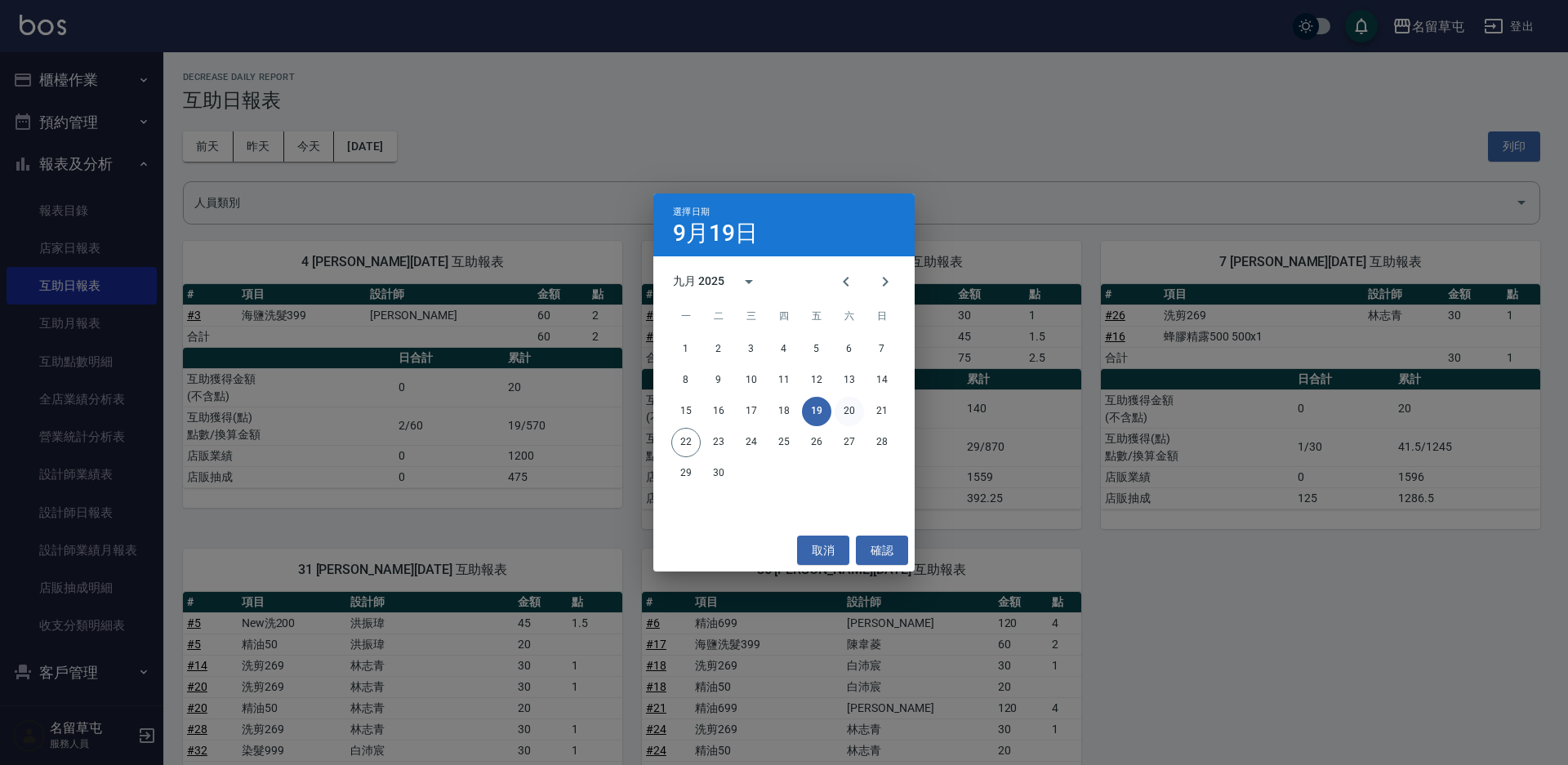
click at [850, 406] on button "20" at bounding box center [849, 411] width 29 height 29
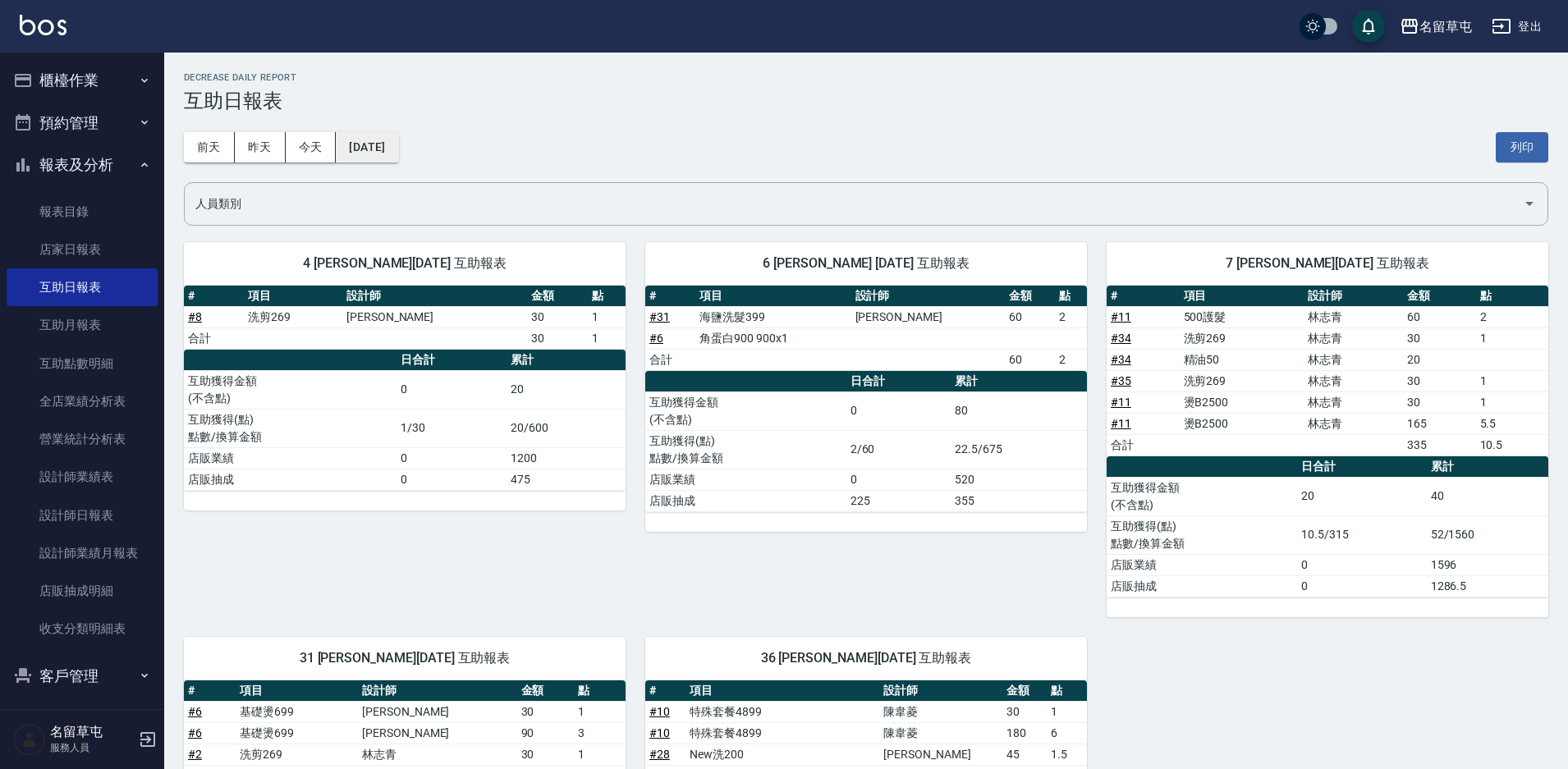
click at [398, 149] on button "2025/09/20" at bounding box center [367, 148] width 62 height 30
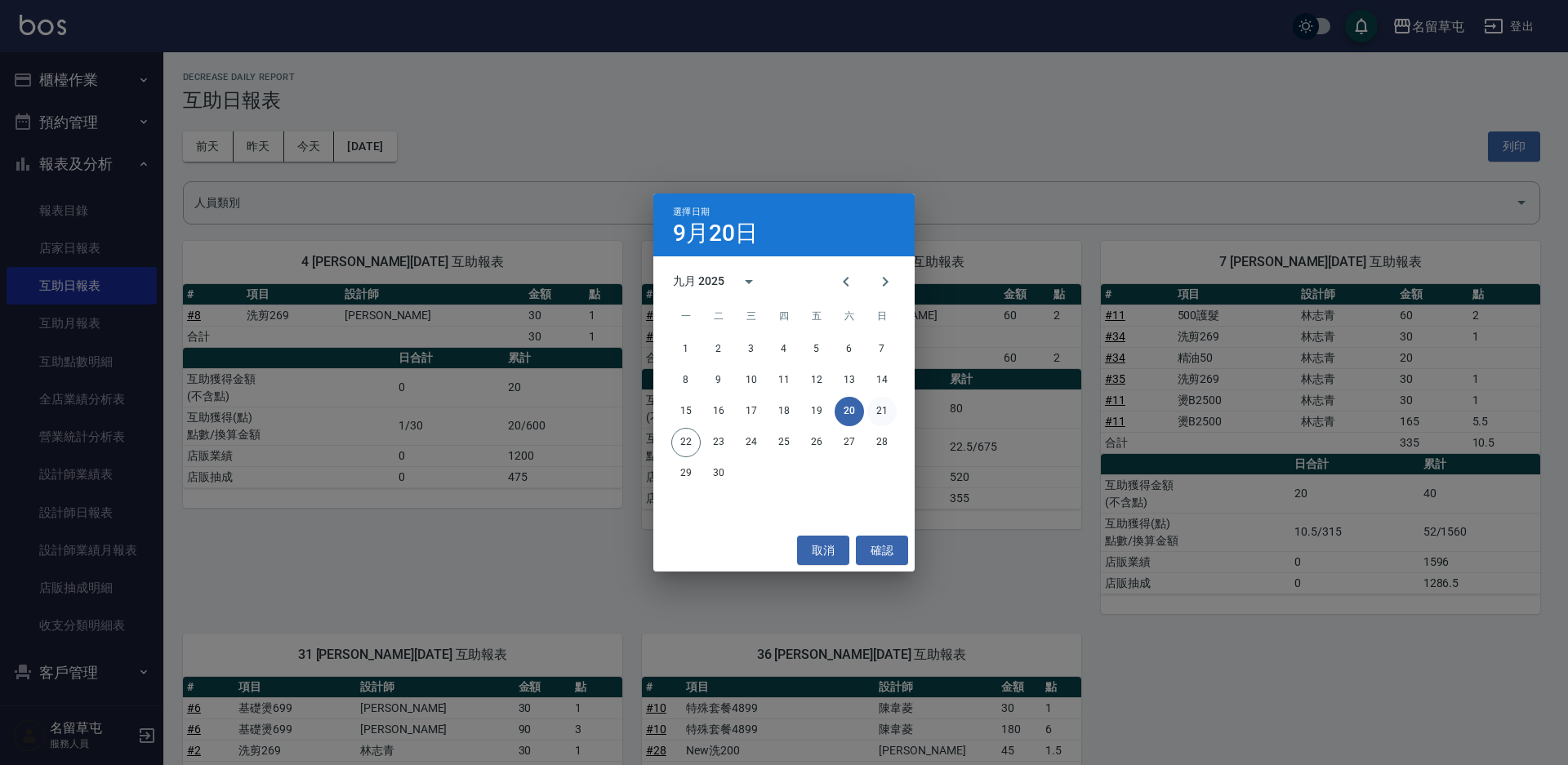
click at [872, 408] on button "21" at bounding box center [882, 411] width 29 height 29
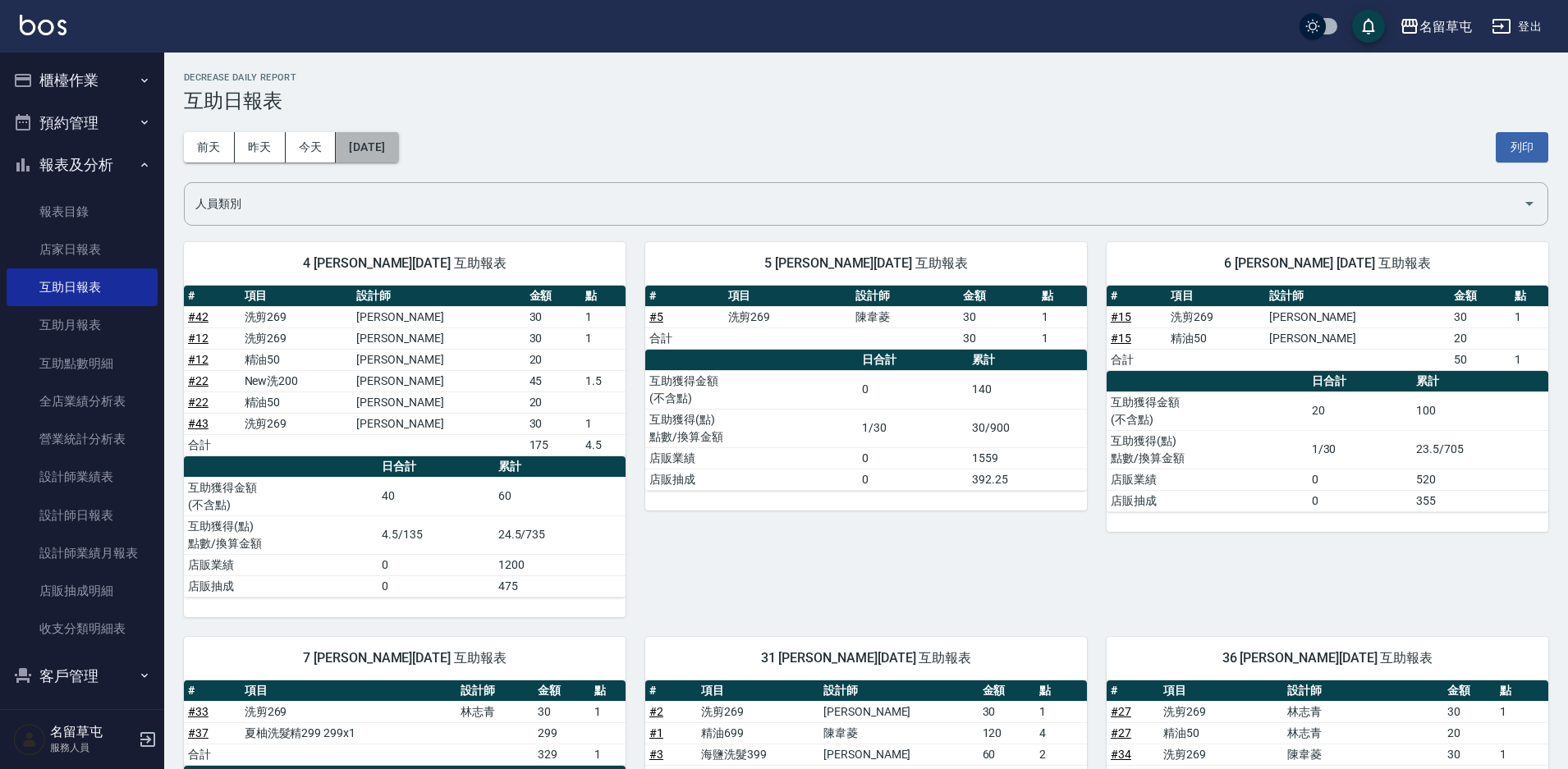
click at [398, 134] on button "[DATE]" at bounding box center [367, 148] width 62 height 30
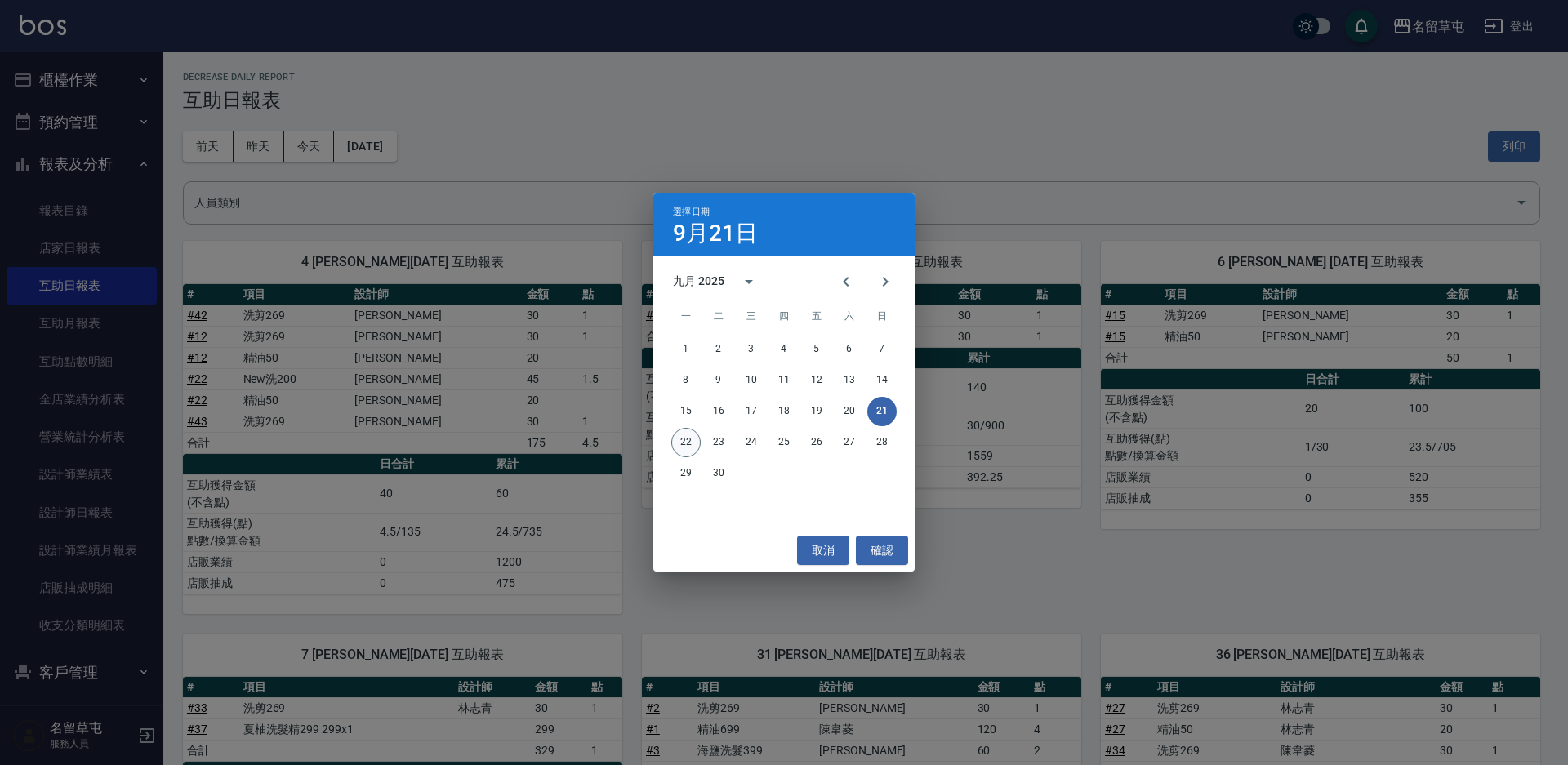
click at [688, 434] on button "22" at bounding box center [685, 442] width 29 height 29
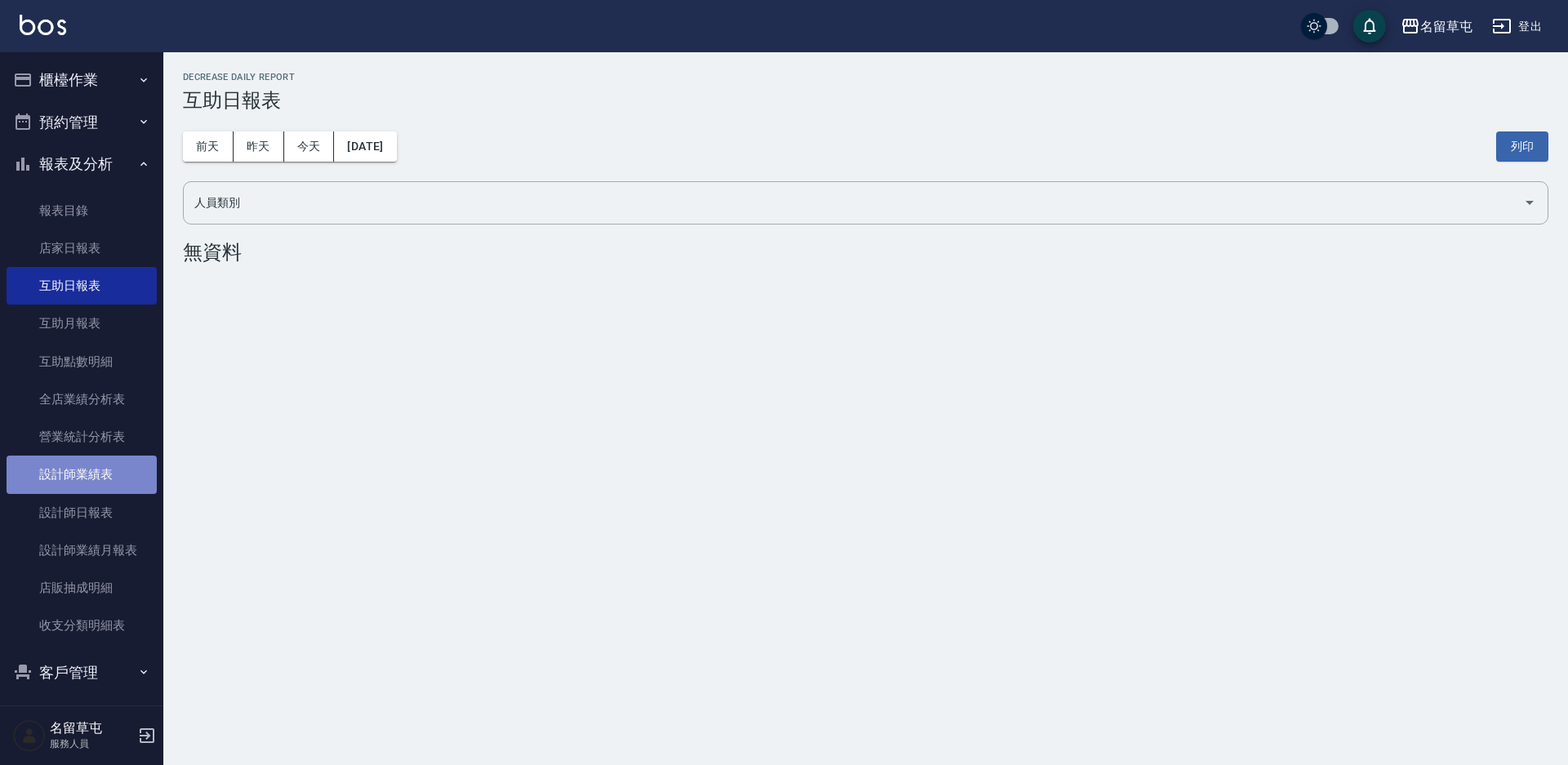
click at [104, 491] on link "設計師業績表" at bounding box center [81, 475] width 151 height 37
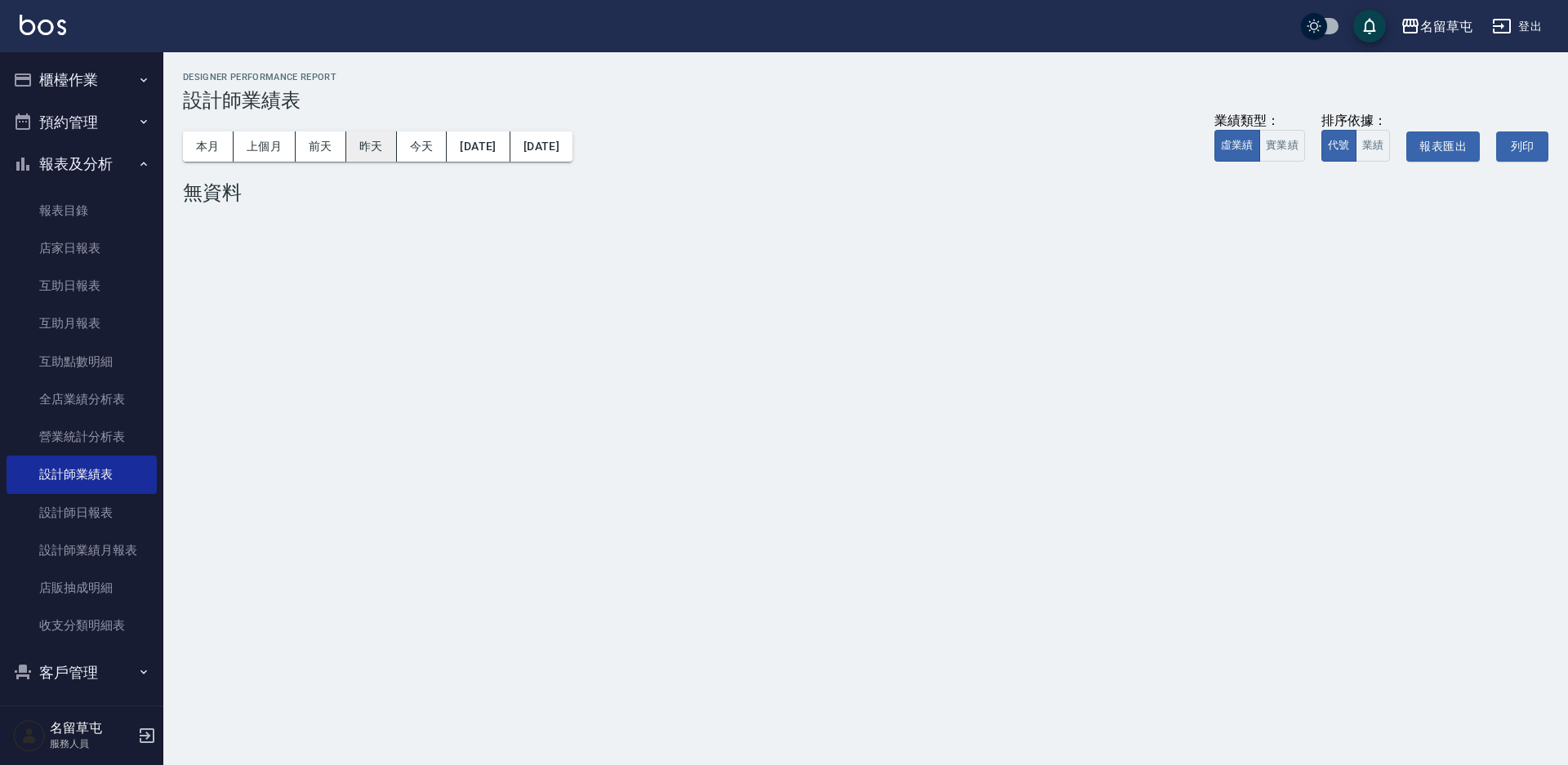
click at [376, 146] on button "昨天" at bounding box center [371, 147] width 50 height 30
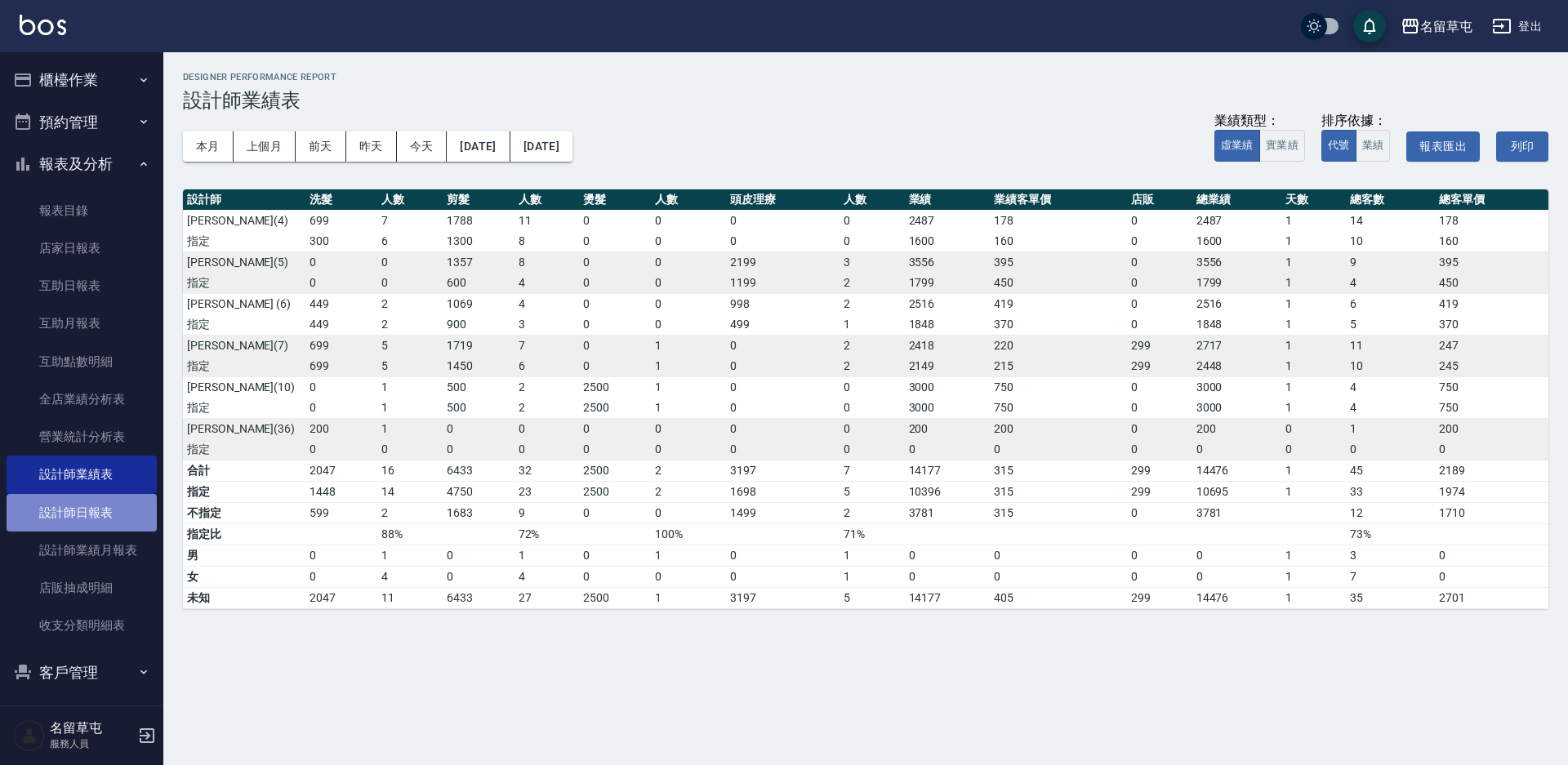
click at [122, 506] on link "設計師日報表" at bounding box center [81, 513] width 151 height 37
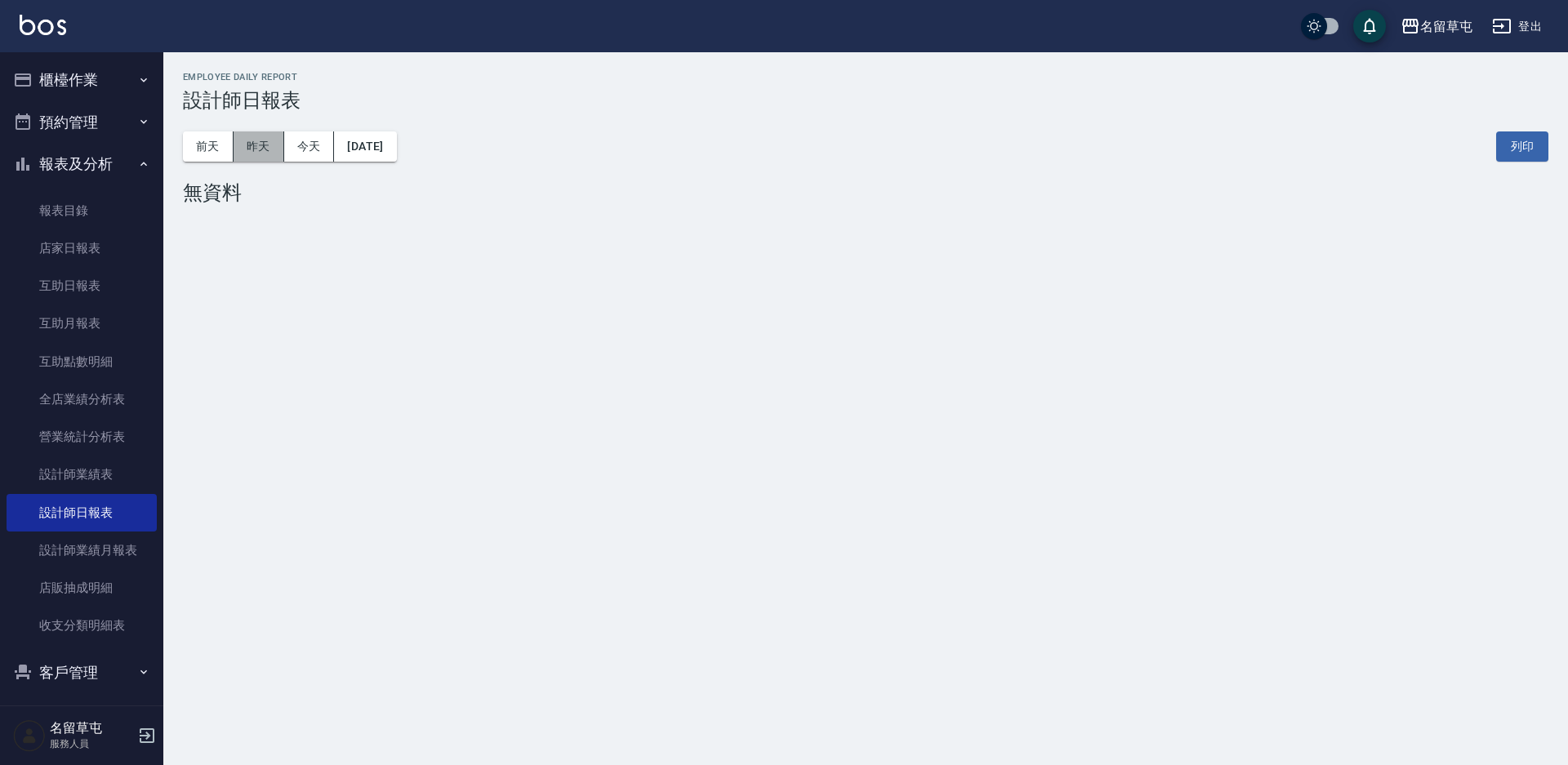
click at [274, 151] on button "昨天" at bounding box center [259, 147] width 50 height 30
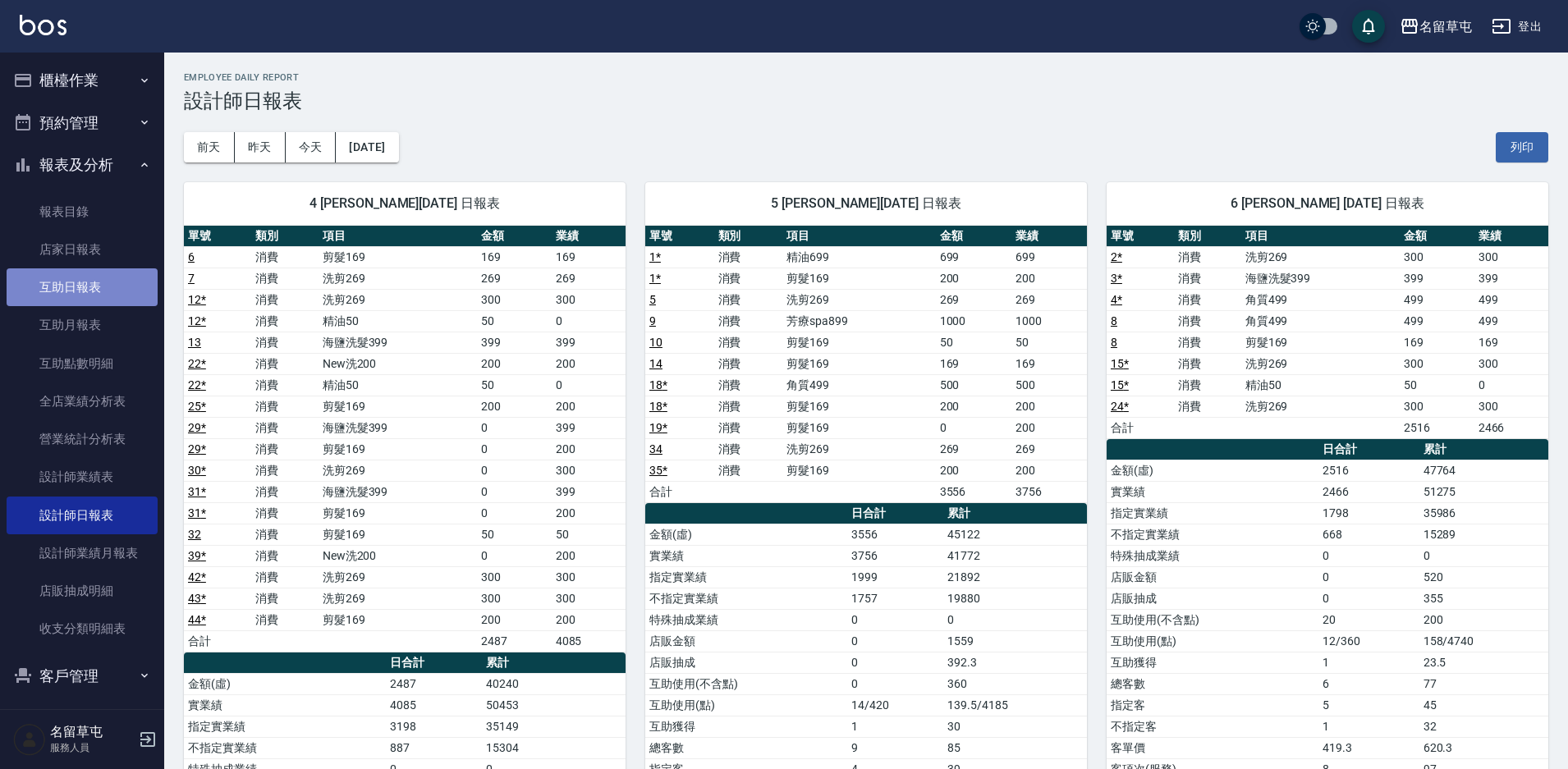
click at [104, 298] on link "互助日報表" at bounding box center [82, 287] width 151 height 37
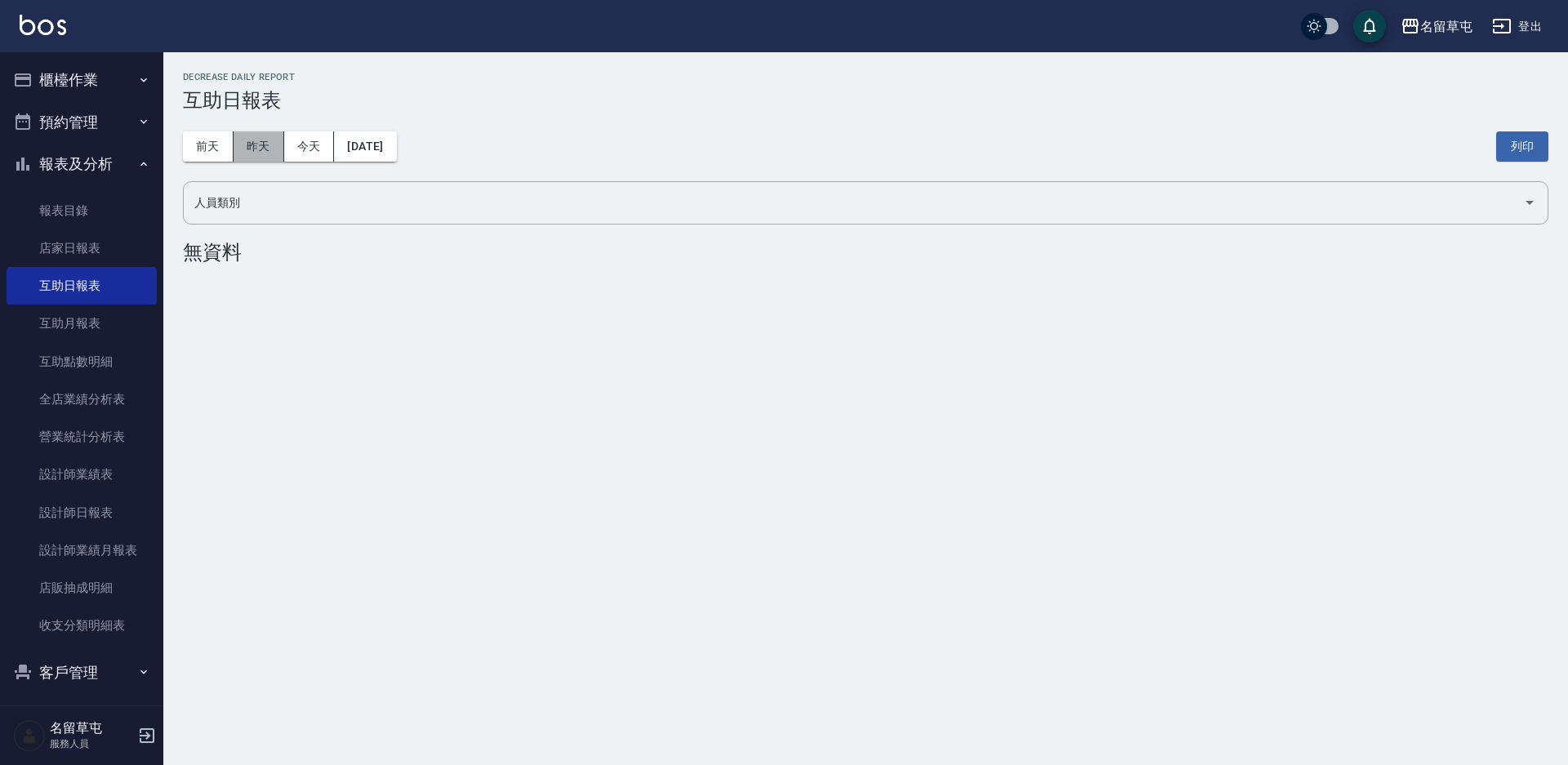
click at [246, 143] on button "昨天" at bounding box center [259, 147] width 50 height 30
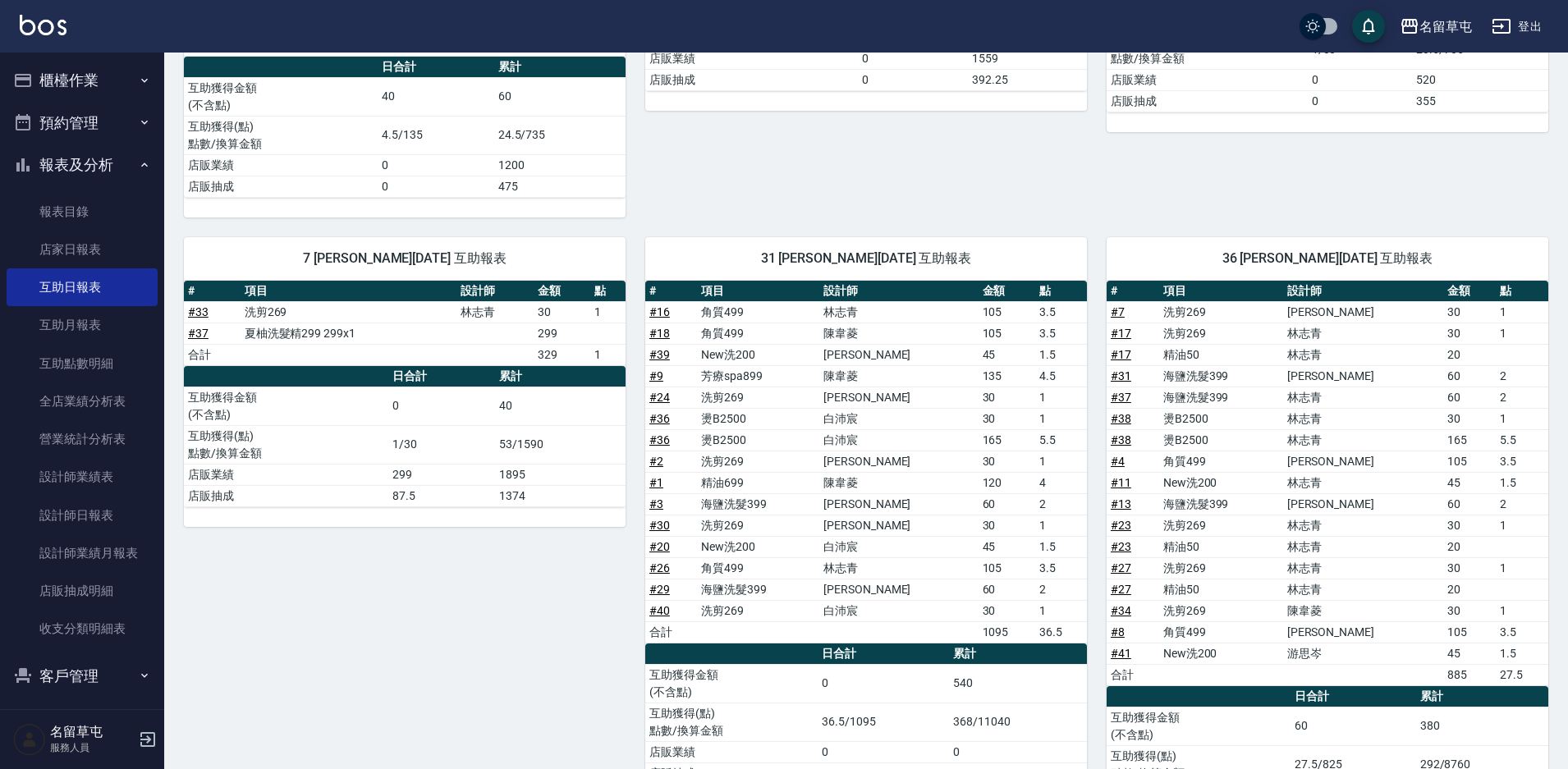
scroll to position [498, 0]
